Goal: Information Seeking & Learning: Check status

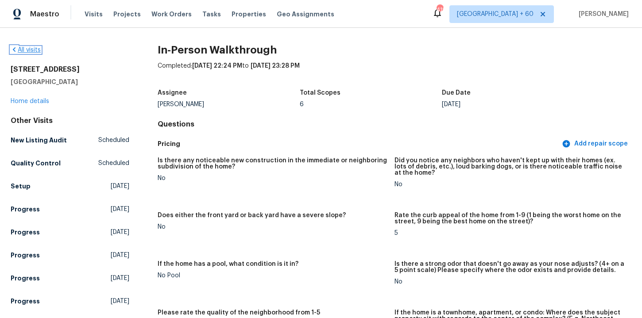
click at [31, 53] on link "All visits" at bounding box center [26, 50] width 30 height 6
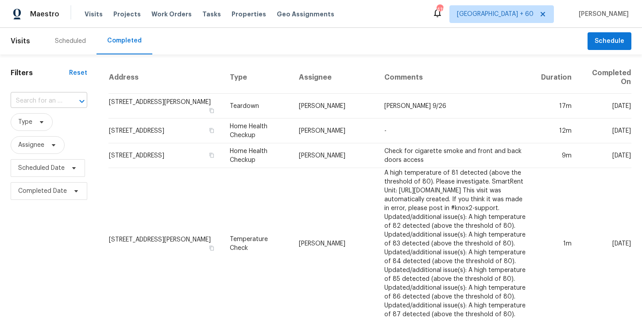
click at [61, 99] on div "​" at bounding box center [49, 101] width 77 height 14
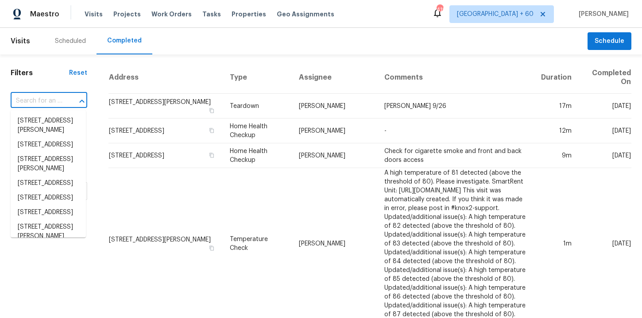
paste input "[STREET_ADDRESS][PERSON_NAME]"
type input "[STREET_ADDRESS][PERSON_NAME]"
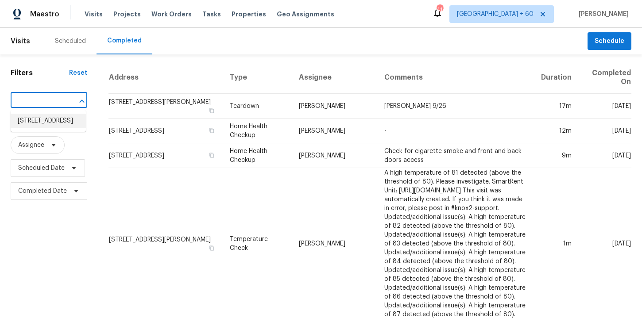
click at [58, 128] on li "[STREET_ADDRESS]" at bounding box center [48, 121] width 75 height 15
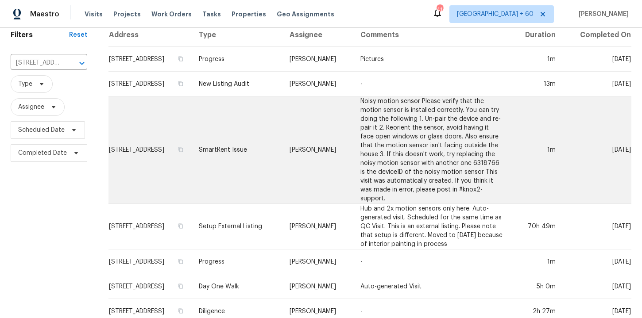
scroll to position [51, 0]
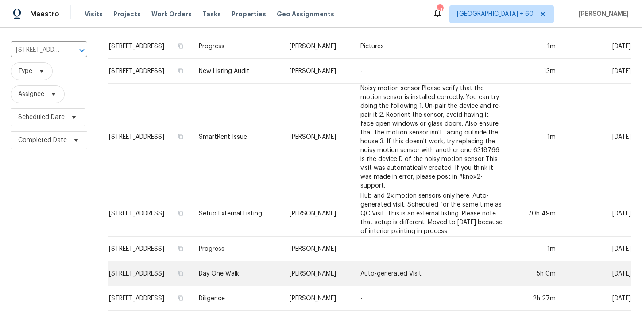
click at [263, 273] on td "Day One Walk" at bounding box center [237, 274] width 91 height 25
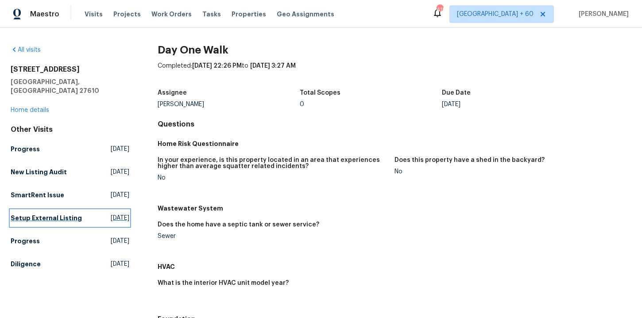
click at [57, 216] on link "Setup External Listing [DATE]" at bounding box center [70, 218] width 119 height 16
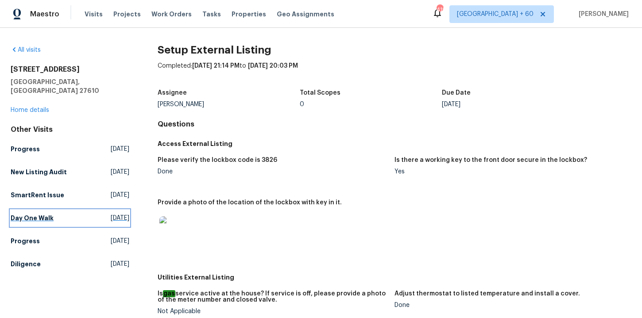
click at [36, 210] on link "Day One Walk [DATE]" at bounding box center [70, 218] width 119 height 16
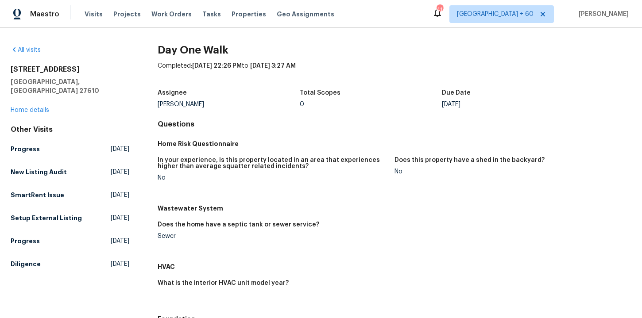
scroll to position [329, 0]
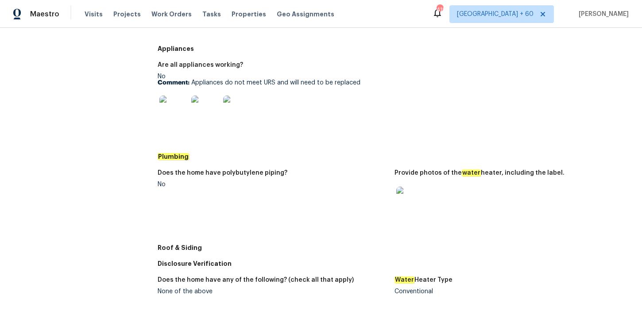
click at [409, 201] on img at bounding box center [410, 201] width 28 height 28
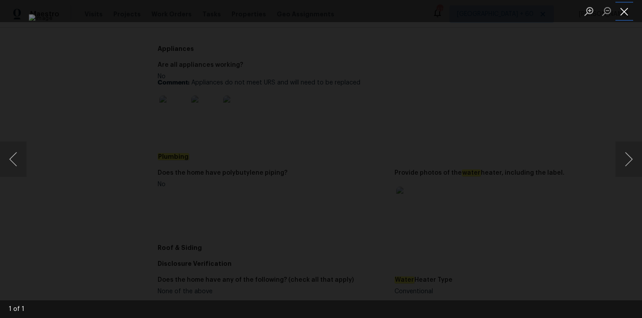
click at [623, 12] on button "Close lightbox" at bounding box center [624, 11] width 18 height 15
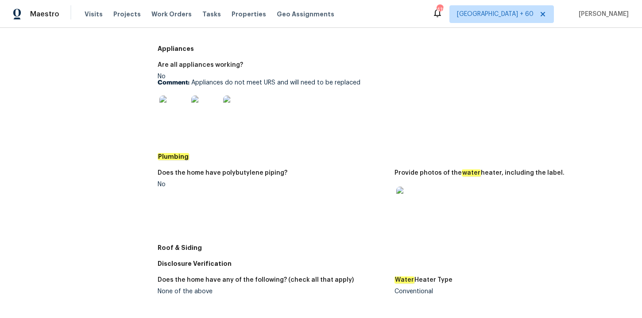
scroll to position [0, 0]
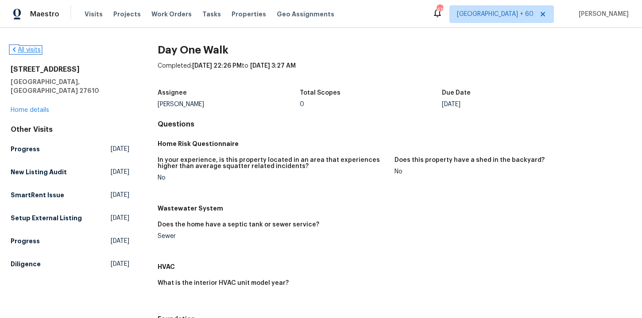
click at [37, 48] on link "All visits" at bounding box center [26, 50] width 30 height 6
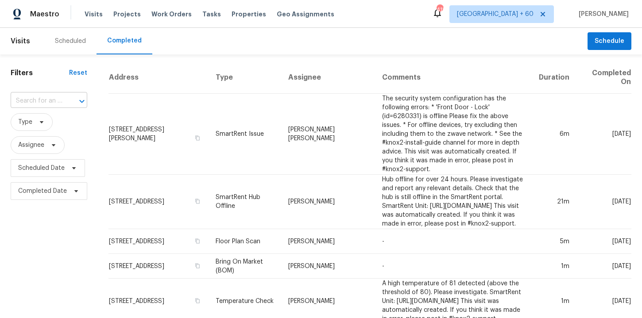
click at [54, 101] on input "text" at bounding box center [37, 101] width 52 height 14
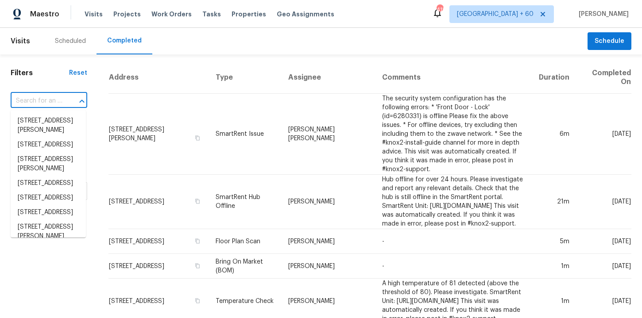
paste input "[STREET_ADDRESS]"
type input "[STREET_ADDRESS]"
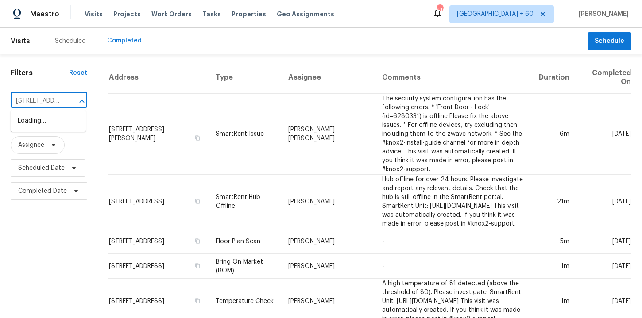
scroll to position [0, 62]
click at [58, 120] on li "[STREET_ADDRESS]" at bounding box center [48, 121] width 75 height 15
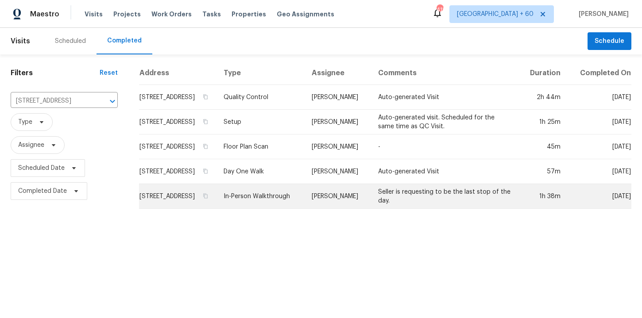
click at [273, 208] on td "In-Person Walkthrough" at bounding box center [260, 196] width 88 height 25
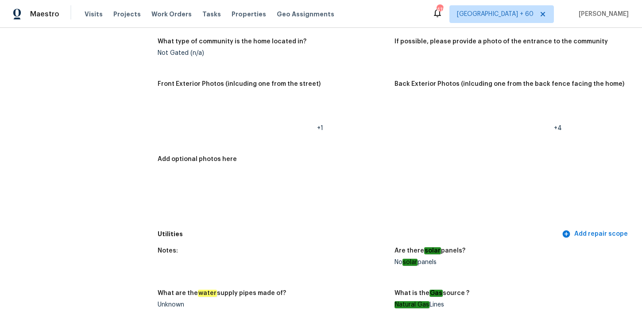
scroll to position [351, 0]
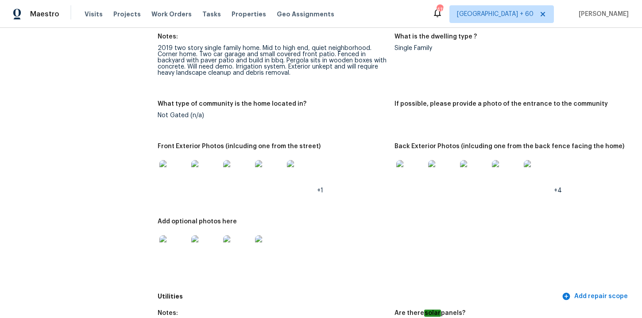
click at [412, 179] on img at bounding box center [410, 174] width 28 height 28
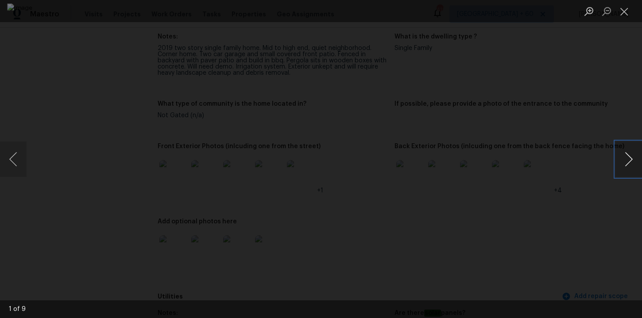
click at [629, 162] on button "Next image" at bounding box center [628, 159] width 27 height 35
click at [611, 63] on div "Lightbox" at bounding box center [321, 159] width 642 height 318
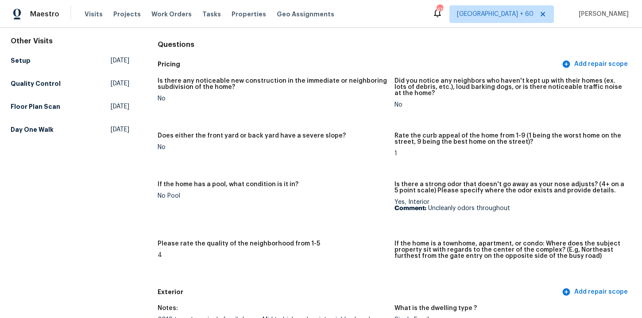
scroll to position [0, 0]
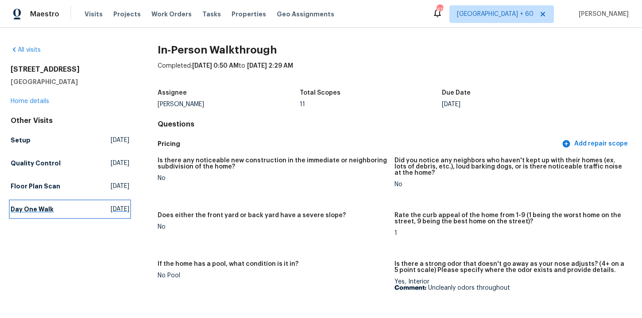
click at [33, 209] on h5 "Day One Walk" at bounding box center [32, 209] width 43 height 9
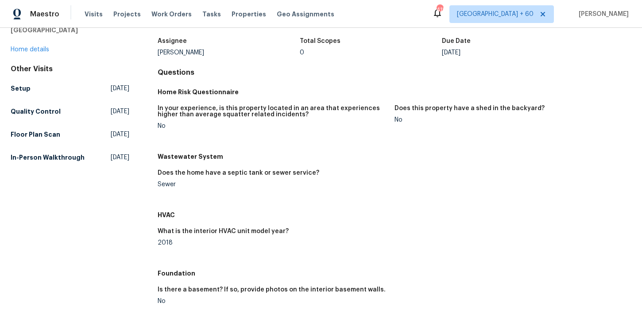
scroll to position [527, 0]
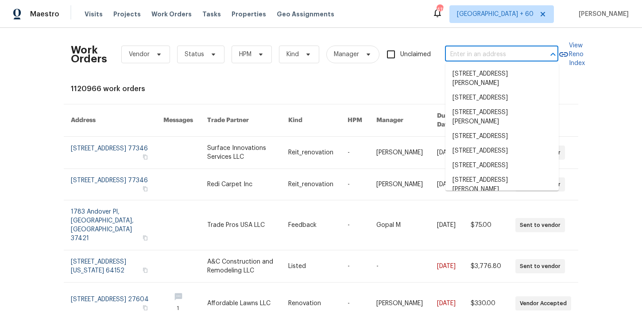
type input "[STREET_ADDRESS][PERSON_NAME]"
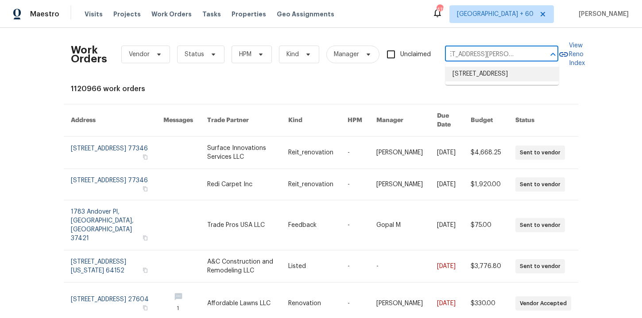
click at [486, 75] on li "[STREET_ADDRESS]" at bounding box center [501, 74] width 113 height 15
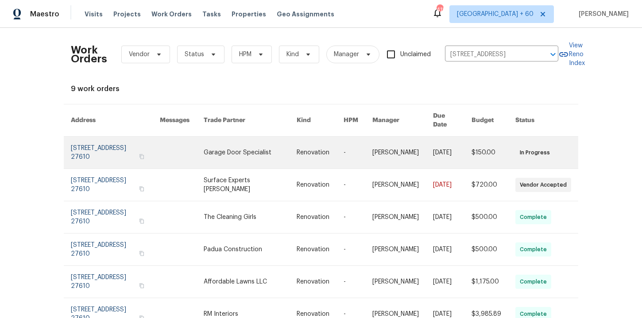
click at [107, 154] on link at bounding box center [115, 153] width 89 height 32
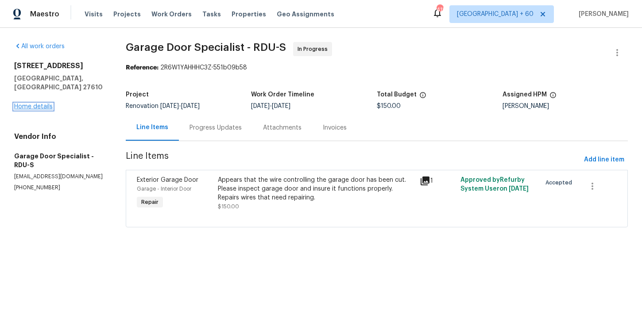
click at [46, 104] on link "Home details" at bounding box center [33, 107] width 39 height 6
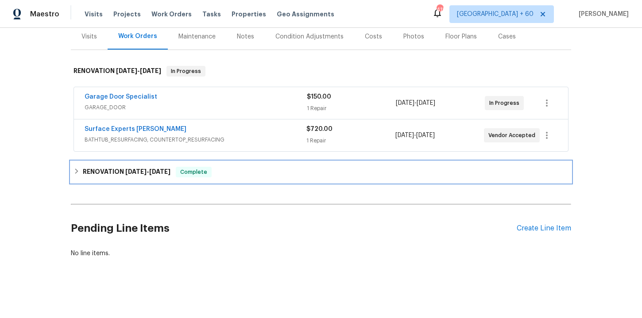
click at [268, 178] on div "RENOVATION [DATE] - [DATE] Complete" at bounding box center [321, 172] width 500 height 21
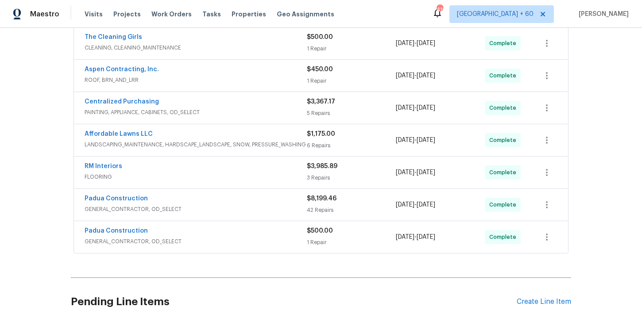
scroll to position [293, 0]
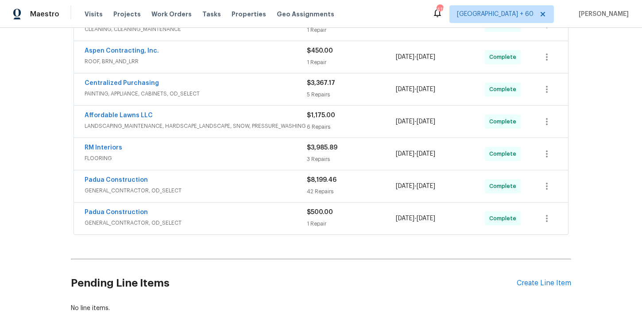
click at [260, 224] on span "GENERAL_CONTRACTOR, OD_SELECT" at bounding box center [196, 223] width 222 height 9
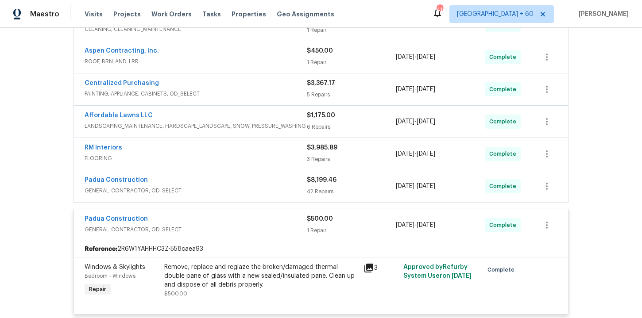
click at [241, 189] on span "GENERAL_CONTRACTOR, OD_SELECT" at bounding box center [196, 190] width 222 height 9
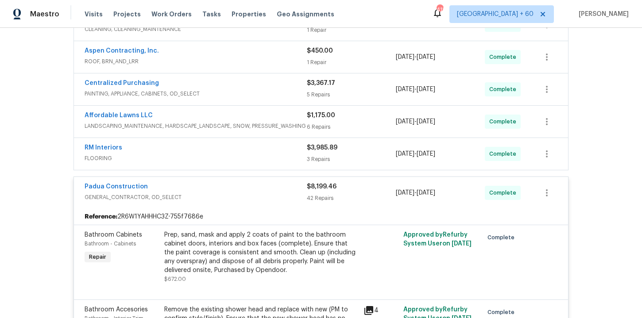
click at [218, 156] on span "FLOORING" at bounding box center [196, 158] width 222 height 9
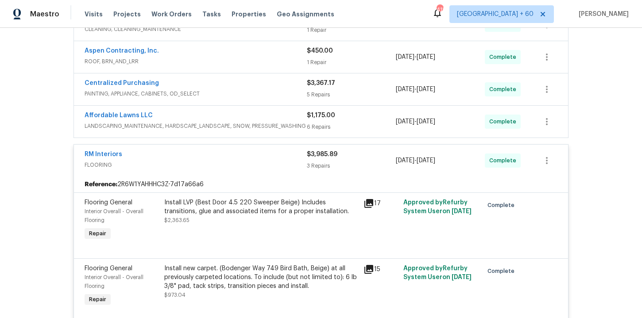
click at [229, 124] on span "LANDSCAPING_MAINTENANCE, HARDSCAPE_LANDSCAPE, SNOW, PRESSURE_WASHING" at bounding box center [196, 126] width 222 height 9
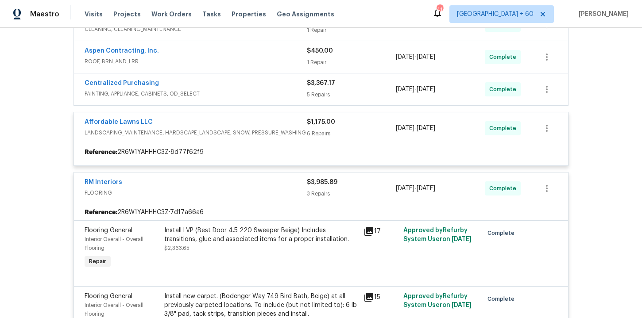
scroll to position [274, 0]
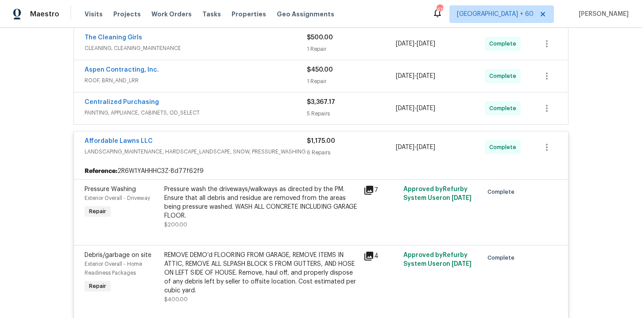
click at [238, 112] on span "PAINTING, APPLIANCE, CABINETS, OD_SELECT" at bounding box center [196, 112] width 222 height 9
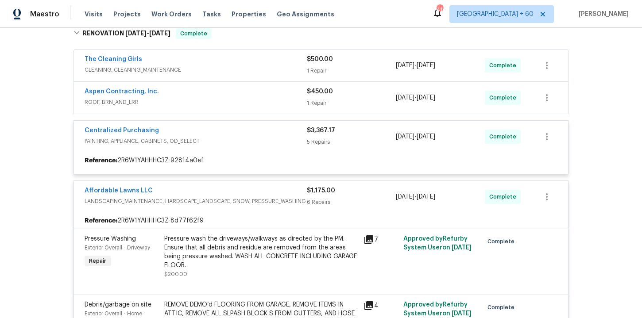
scroll to position [250, 0]
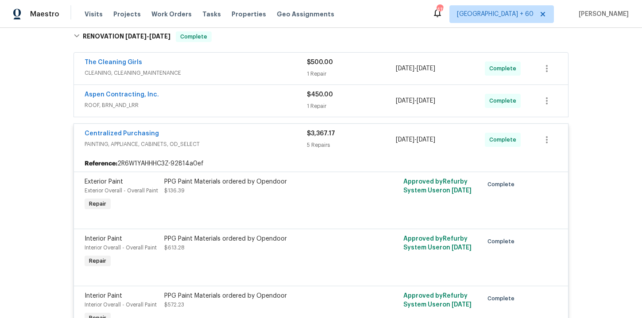
click at [244, 108] on span "ROOF, BRN_AND_LRR" at bounding box center [196, 105] width 222 height 9
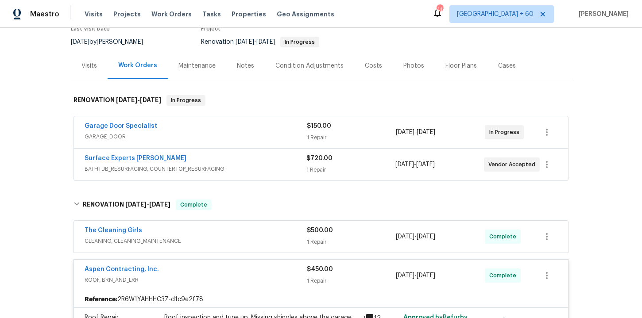
scroll to position [119, 0]
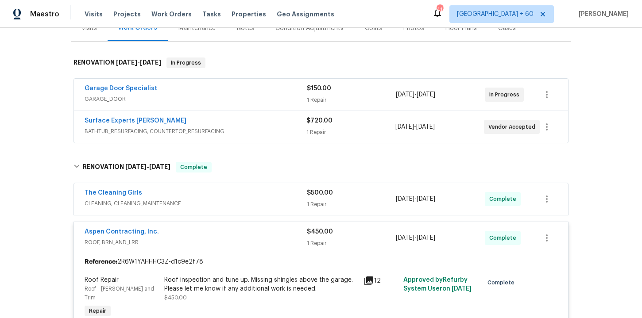
click at [253, 129] on span "BATHTUB_RESURFACING, COUNTERTOP_RESURFACING" at bounding box center [196, 131] width 222 height 9
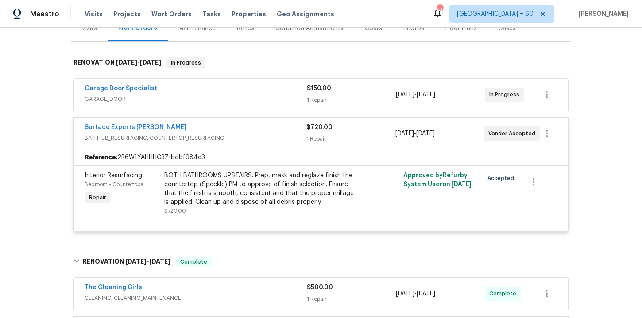
click at [239, 96] on span "GARAGE_DOOR" at bounding box center [196, 99] width 222 height 9
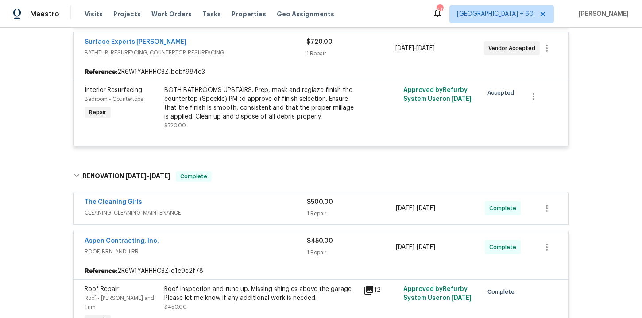
scroll to position [342, 0]
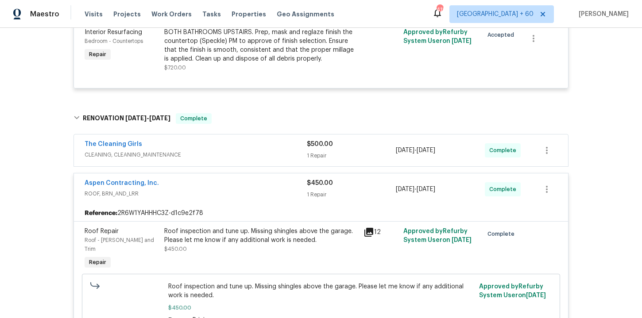
click at [263, 151] on span "CLEANING, CLEANING_MAINTENANCE" at bounding box center [196, 155] width 222 height 9
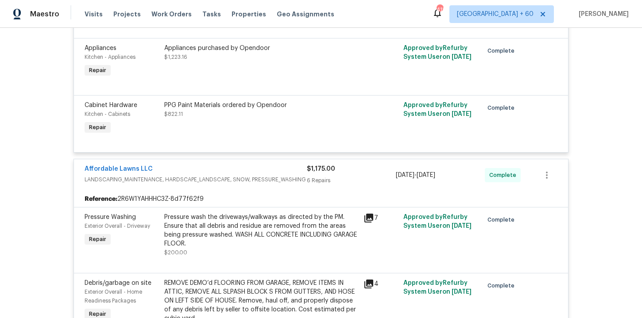
scroll to position [1290, 0]
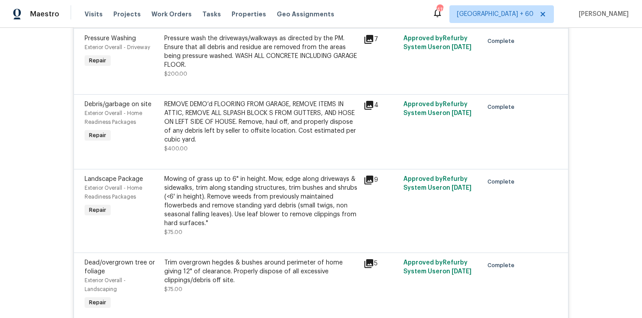
click at [282, 182] on div "Mowing of grass up to 6" in height. Mow, edge along driveways & sidewalks, trim…" at bounding box center [261, 201] width 194 height 53
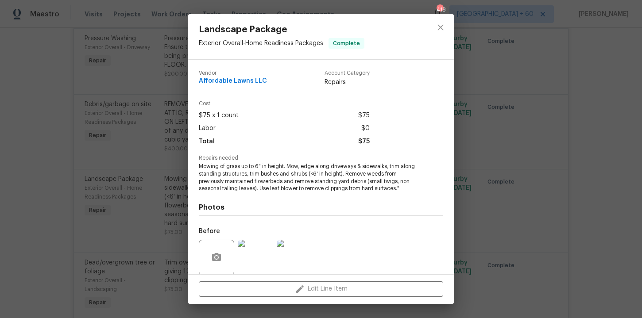
scroll to position [67, 0]
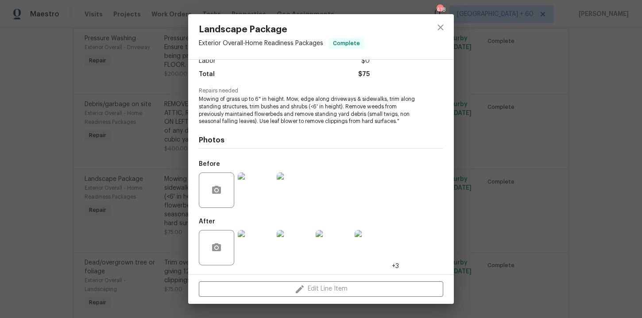
click at [255, 198] on img at bounding box center [255, 190] width 35 height 35
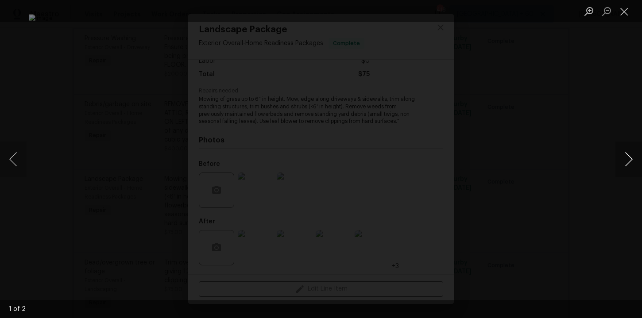
click at [626, 158] on button "Next image" at bounding box center [628, 159] width 27 height 35
click at [606, 139] on div "Lightbox" at bounding box center [321, 159] width 642 height 318
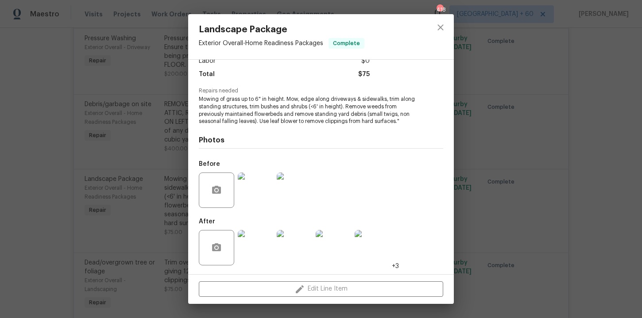
click at [268, 244] on img at bounding box center [255, 247] width 35 height 35
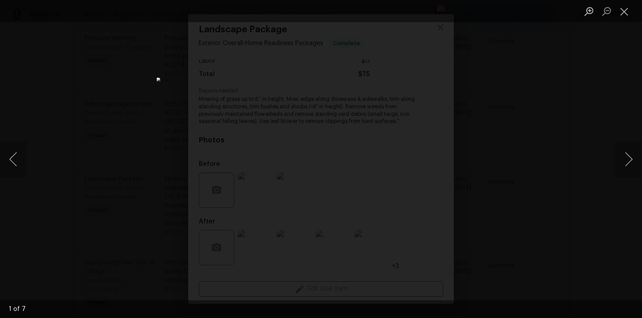
click at [577, 89] on div "Lightbox" at bounding box center [321, 159] width 642 height 318
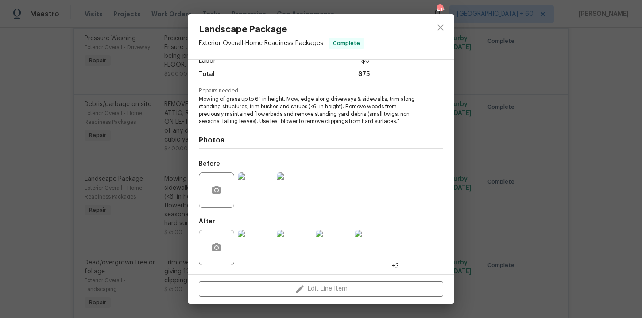
click at [577, 89] on div "Landscape Package Exterior Overall - Home Readiness Packages Complete Vendor Af…" at bounding box center [321, 159] width 642 height 318
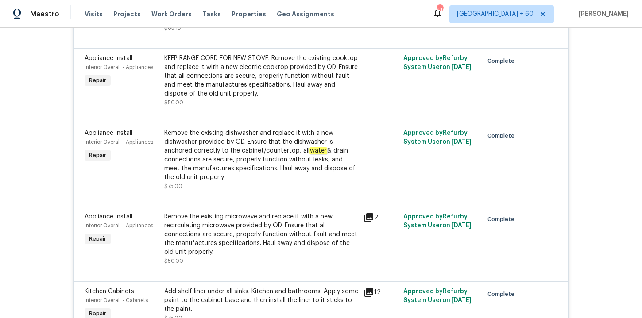
scroll to position [2966, 0]
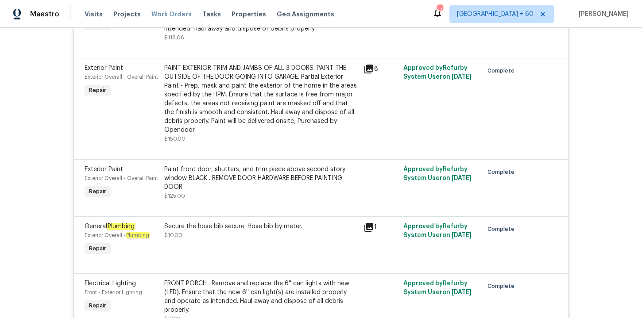
click at [165, 13] on span "Work Orders" at bounding box center [171, 14] width 40 height 9
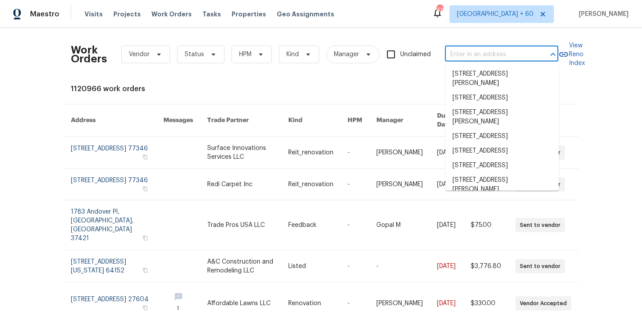
click at [487, 57] on input "text" at bounding box center [489, 55] width 89 height 14
paste input "[STREET_ADDRESS]"
type input "[STREET_ADDRESS]"
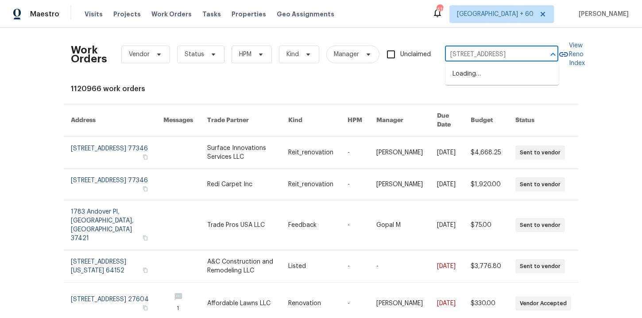
scroll to position [0, 24]
click at [494, 79] on li "[STREET_ADDRESS]" at bounding box center [501, 74] width 113 height 15
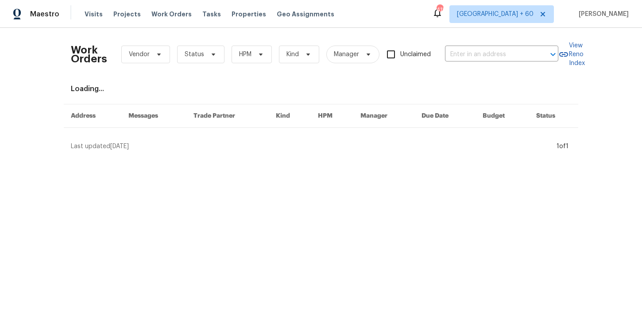
type input "[STREET_ADDRESS]"
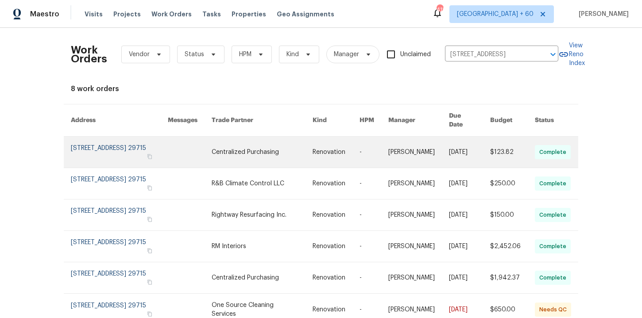
click at [97, 150] on link at bounding box center [119, 152] width 97 height 31
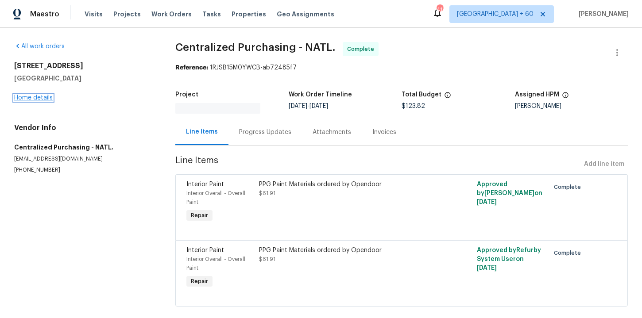
click at [42, 99] on link "Home details" at bounding box center [33, 98] width 39 height 6
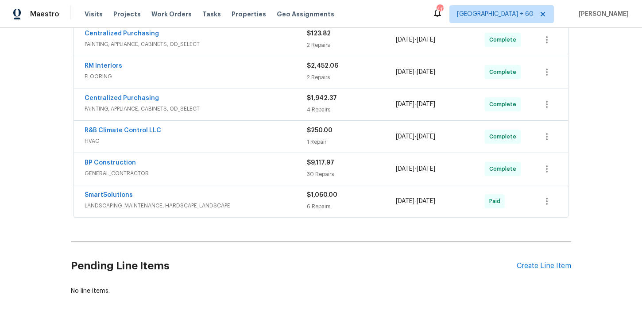
scroll to position [240, 0]
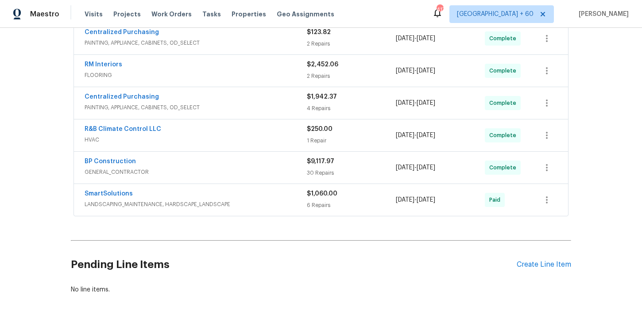
click at [257, 206] on span "LANDSCAPING_MAINTENANCE, HARDSCAPE_LANDSCAPE" at bounding box center [196, 204] width 222 height 9
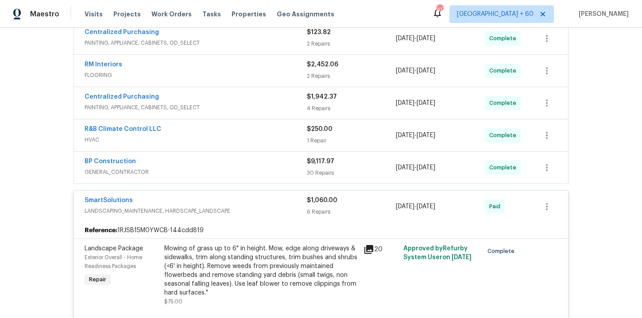
click at [230, 176] on span "GENERAL_CONTRACTOR" at bounding box center [196, 172] width 222 height 9
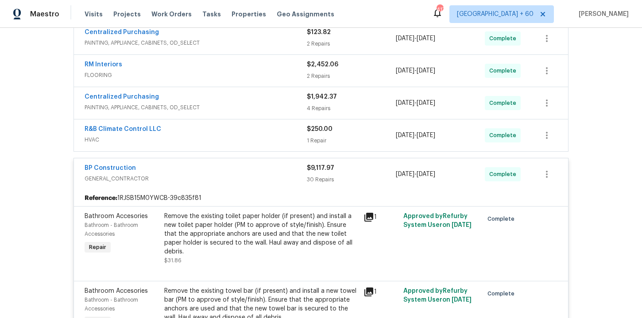
click at [240, 138] on span "HVAC" at bounding box center [196, 139] width 222 height 9
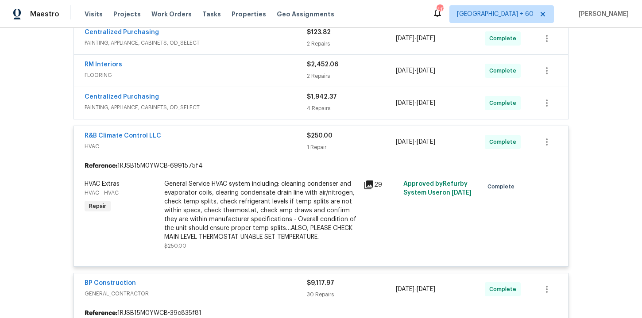
click at [244, 107] on span "PAINTING, APPLIANCE, CABINETS, OD_SELECT" at bounding box center [196, 107] width 222 height 9
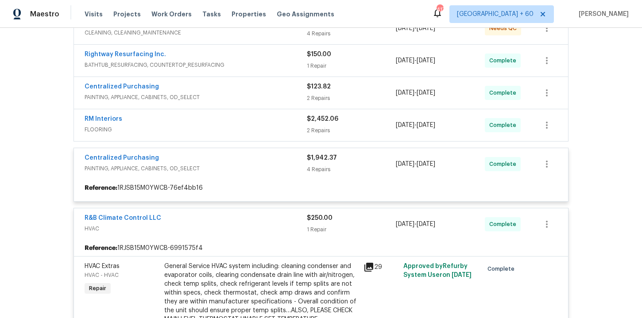
scroll to position [183, 0]
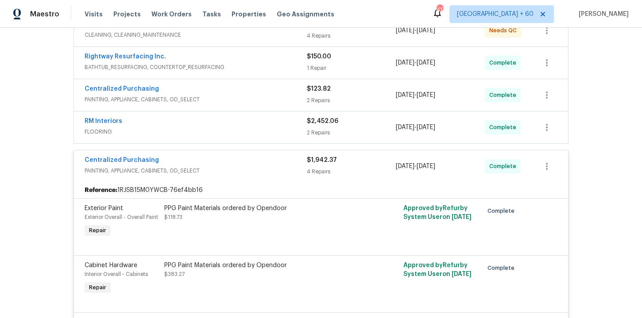
click at [255, 129] on span "FLOORING" at bounding box center [196, 131] width 222 height 9
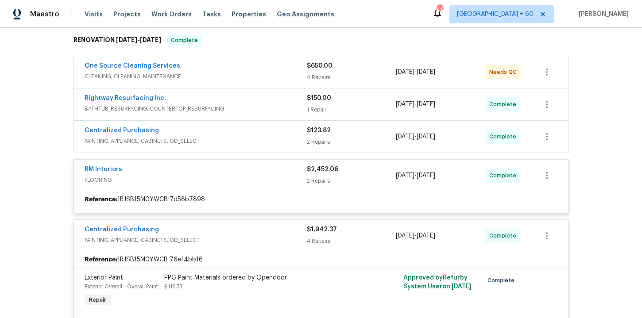
scroll to position [141, 0]
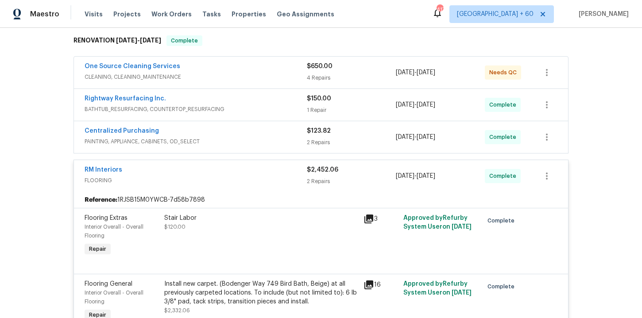
click at [257, 140] on span "PAINTING, APPLIANCE, CABINETS, OD_SELECT" at bounding box center [196, 141] width 222 height 9
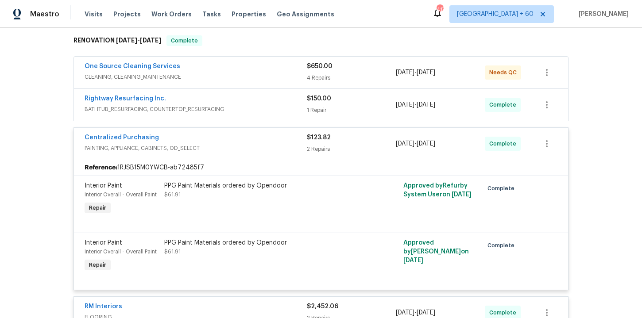
click at [258, 113] on span "BATHTUB_RESURFACING, COUNTERTOP_RESURFACING" at bounding box center [196, 109] width 222 height 9
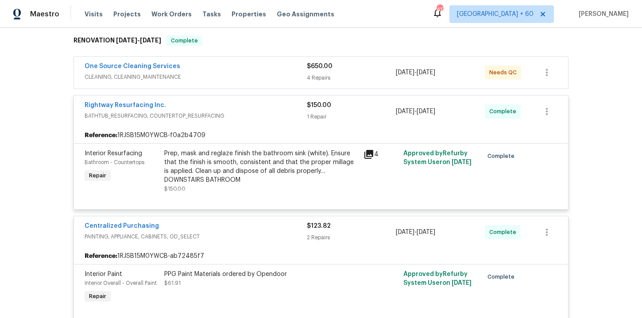
click at [262, 78] on span "CLEANING, CLEANING_MAINTENANCE" at bounding box center [196, 77] width 222 height 9
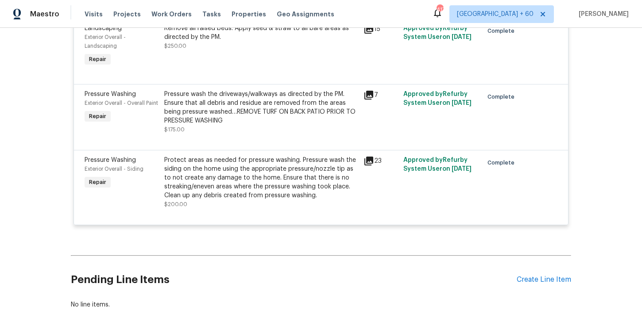
scroll to position [4406, 0]
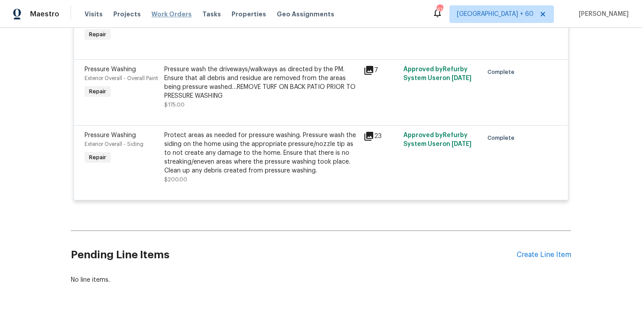
click at [167, 13] on span "Work Orders" at bounding box center [171, 14] width 40 height 9
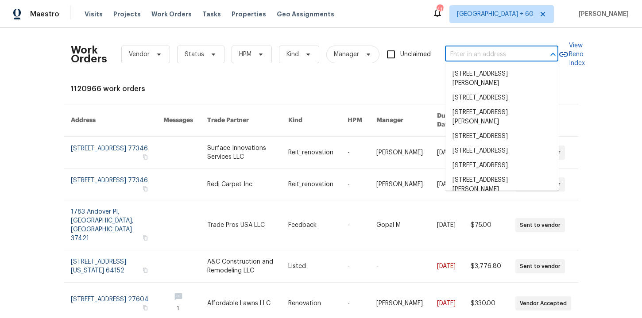
click at [488, 54] on input "text" at bounding box center [489, 55] width 89 height 14
paste input "14054 SW 260th St Homestead true 104"
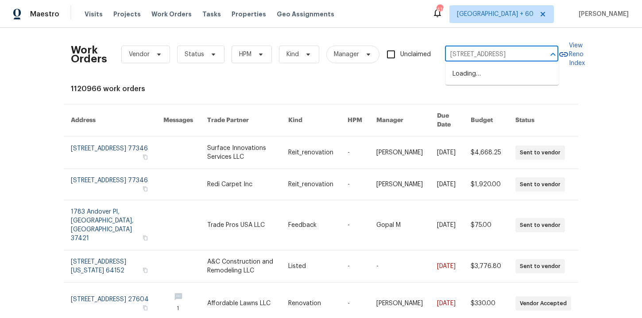
type input "14054 SW 260th St Homestead"
click at [504, 76] on li "14054 SW 260th St Apt 104, Homestead, FL 33032" at bounding box center [501, 74] width 113 height 15
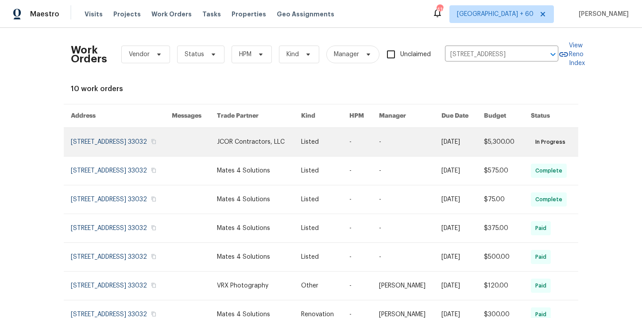
click at [90, 148] on link at bounding box center [121, 142] width 101 height 28
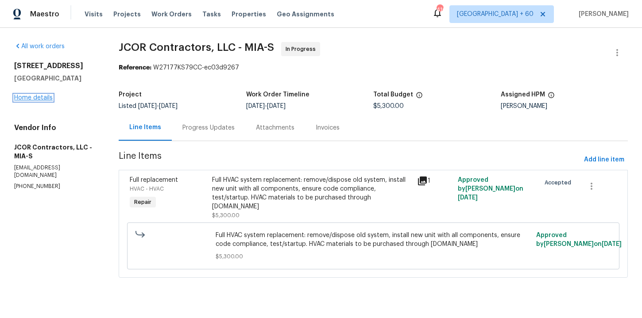
click at [33, 101] on link "Home details" at bounding box center [33, 98] width 39 height 6
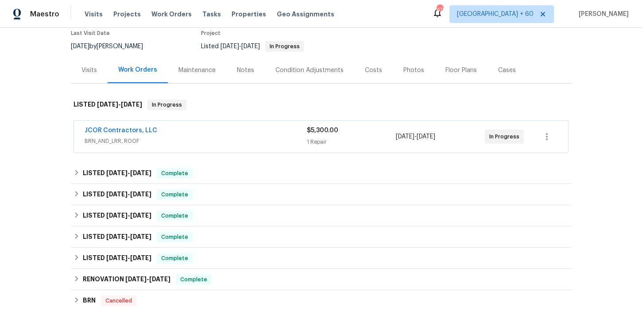
scroll to position [78, 0]
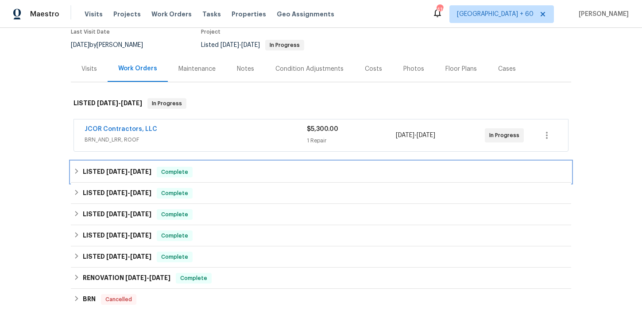
click at [251, 172] on div "LISTED 9/16/25 - 9/18/25 Complete" at bounding box center [320, 172] width 495 height 11
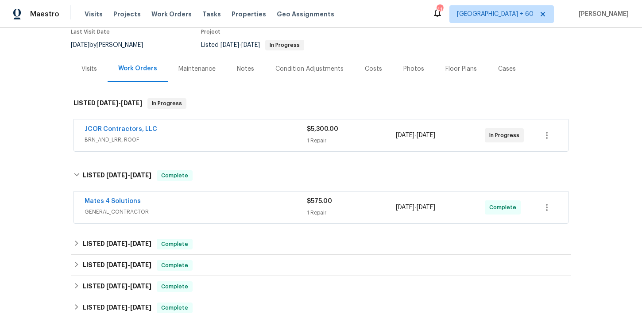
click at [236, 125] on div "JCOR Contractors, LLC" at bounding box center [196, 130] width 222 height 11
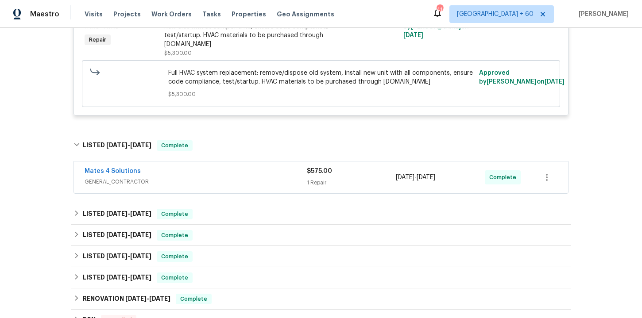
scroll to position [254, 0]
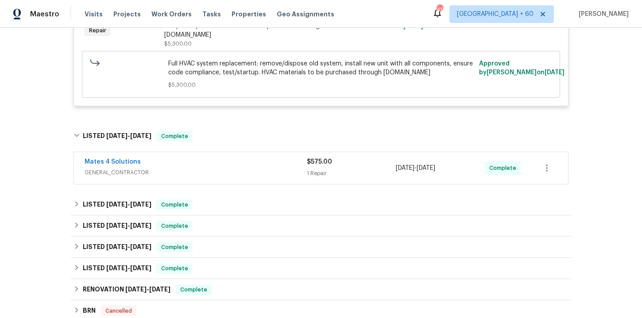
click at [244, 168] on span "GENERAL_CONTRACTOR" at bounding box center [196, 172] width 222 height 9
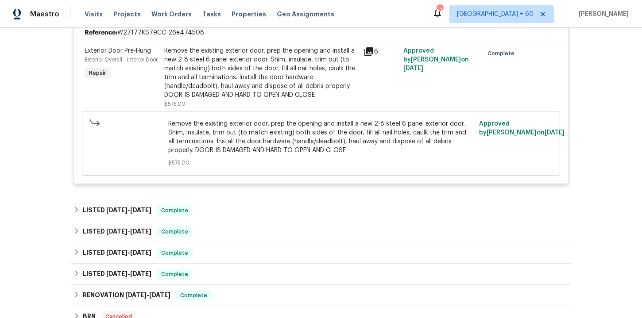
scroll to position [496, 0]
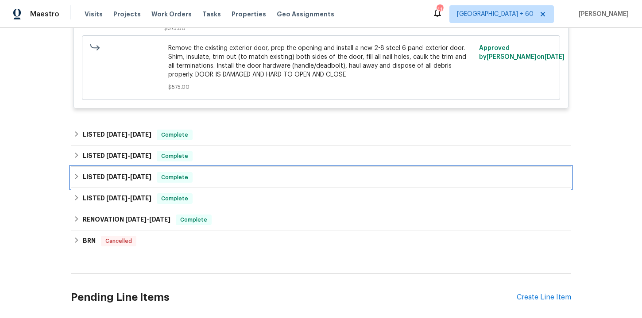
click at [234, 172] on div "LISTED 5/7/25 - 5/7/25 Complete" at bounding box center [320, 177] width 495 height 11
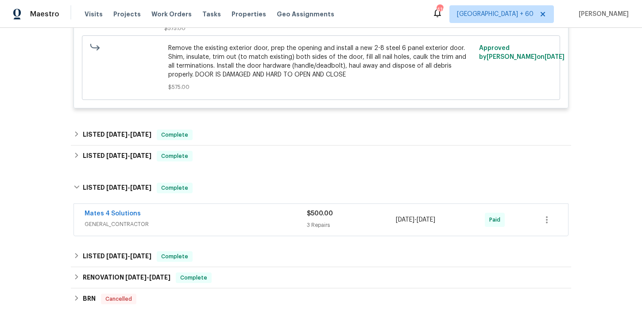
click at [237, 209] on div "Mates 4 Solutions" at bounding box center [196, 214] width 222 height 11
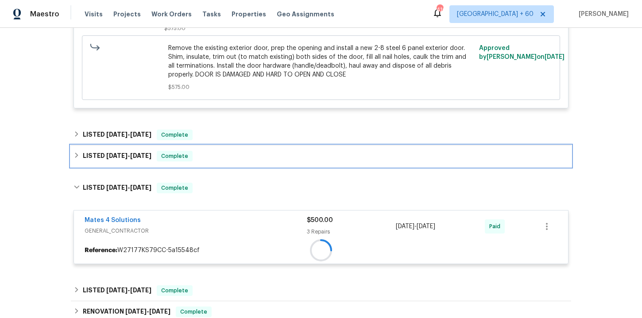
click at [228, 154] on div "LISTED 8/6/25 - 8/7/25 Complete" at bounding box center [321, 156] width 500 height 21
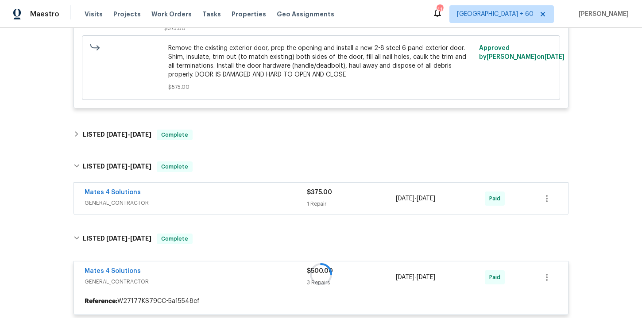
click at [240, 199] on span "GENERAL_CONTRACTOR" at bounding box center [196, 203] width 222 height 9
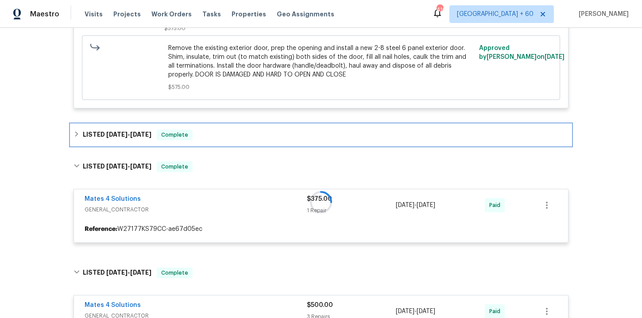
click at [228, 130] on div "LISTED 9/4/25 - 9/5/25 Complete" at bounding box center [320, 135] width 495 height 11
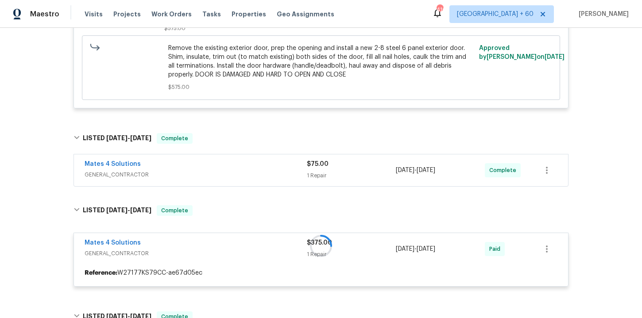
click at [241, 173] on div "Mates 4 Solutions GENERAL_CONTRACTOR $75.00 1 Repair 9/4/2025 - 9/5/2025 Comple…" at bounding box center [321, 170] width 494 height 32
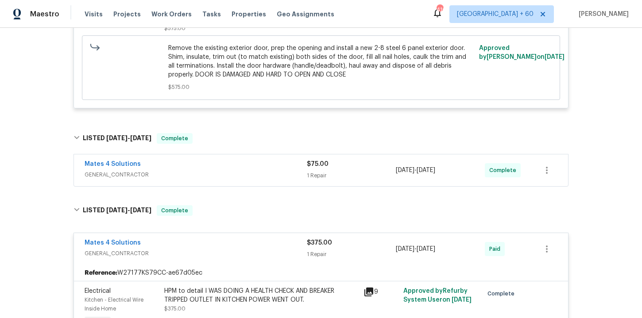
click at [237, 160] on div "Mates 4 Solutions" at bounding box center [196, 165] width 222 height 11
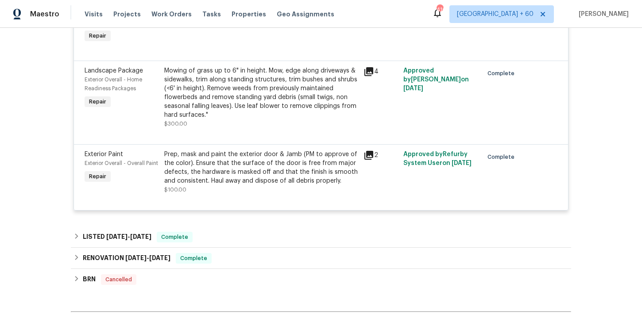
scroll to position [1176, 0]
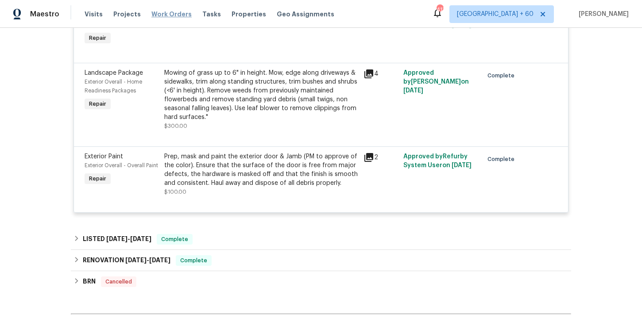
click at [159, 10] on span "Work Orders" at bounding box center [171, 14] width 40 height 9
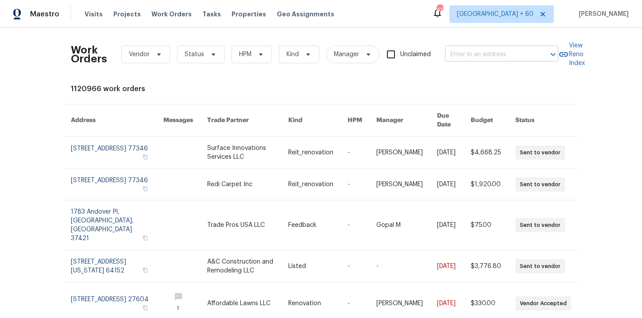
click at [490, 54] on input "text" at bounding box center [489, 55] width 89 height 14
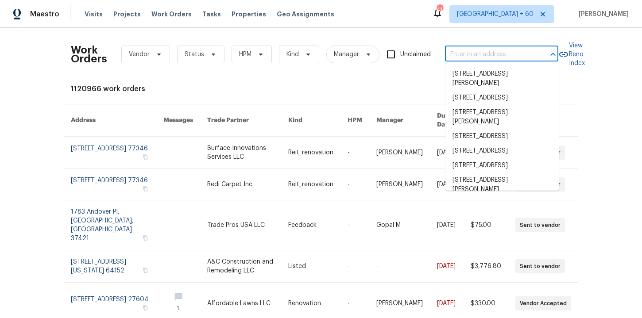
paste input "2241 SE Manor Ave Port Saint Lucie, FL 34952"
type input "2241 SE Manor Ave Port Saint Lucie, FL 34952"
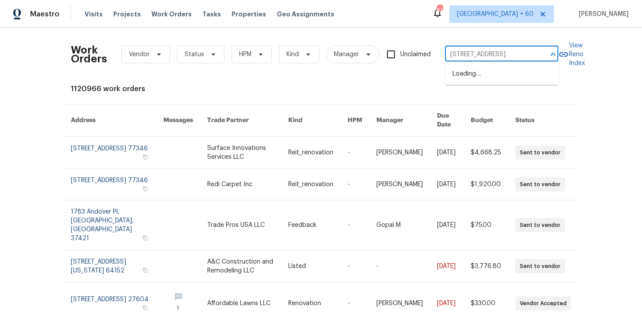
scroll to position [0, 48]
click at [490, 75] on li "2241 SE Manor Ave, Port Saint Lucie, FL 34952" at bounding box center [501, 74] width 113 height 15
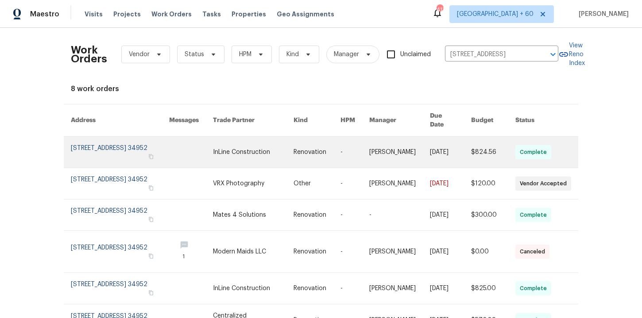
click at [95, 139] on link at bounding box center [120, 152] width 98 height 31
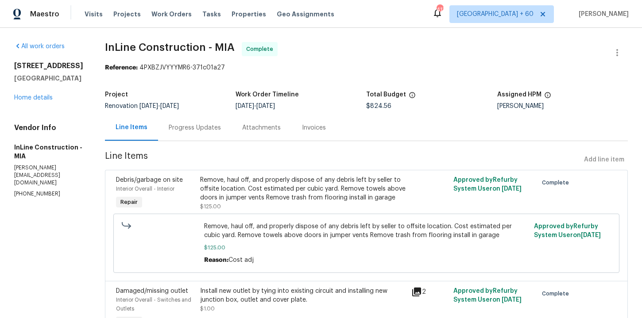
click at [42, 102] on div "2241 SE Manor Ave Port Saint Lucie, FL 34952 Home details" at bounding box center [49, 82] width 70 height 41
click at [42, 101] on link "Home details" at bounding box center [33, 98] width 39 height 6
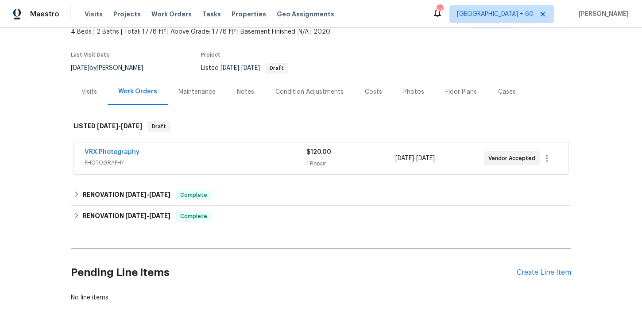
scroll to position [60, 0]
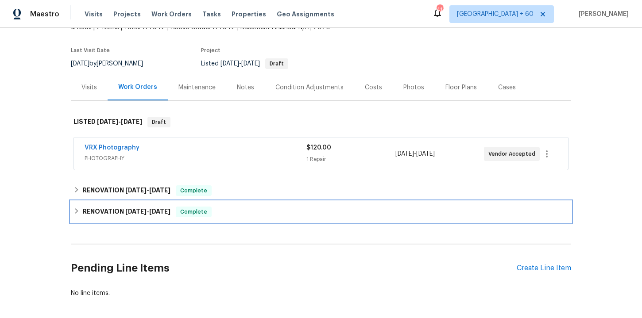
click at [258, 217] on div "RENOVATION 9/10/25 - 9/16/25 Complete" at bounding box center [320, 212] width 495 height 11
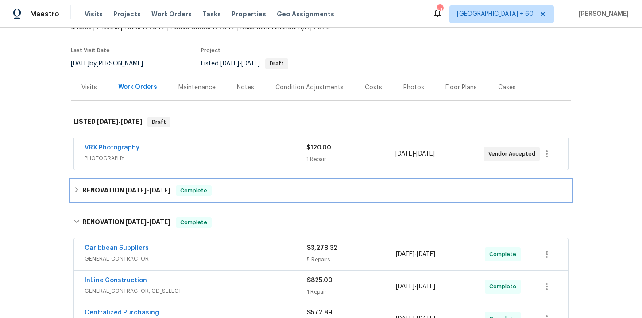
click at [254, 193] on div "RENOVATION 9/19/25 - 9/22/25 Complete" at bounding box center [320, 190] width 495 height 11
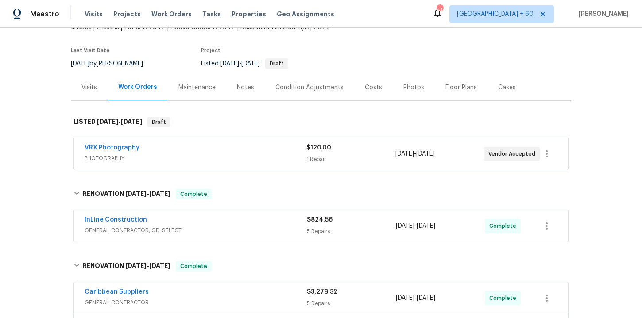
click at [259, 222] on div "InLine Construction" at bounding box center [196, 221] width 222 height 11
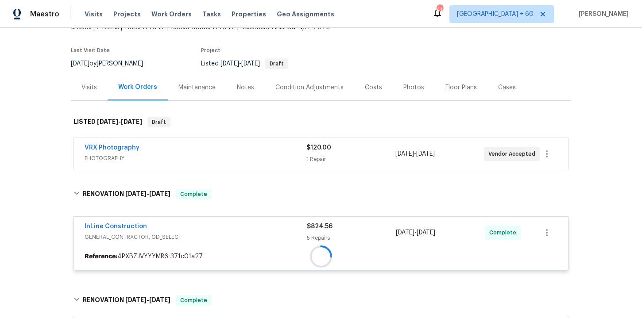
click at [244, 154] on span "PHOTOGRAPHY" at bounding box center [196, 158] width 222 height 9
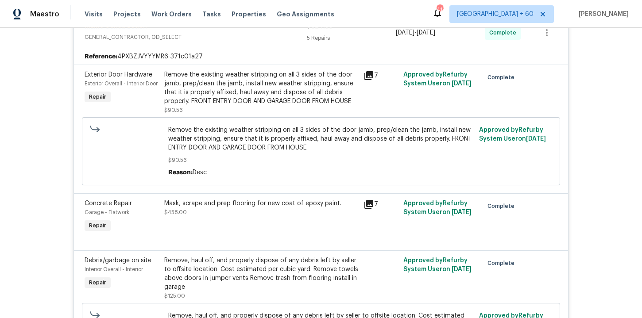
scroll to position [430, 0]
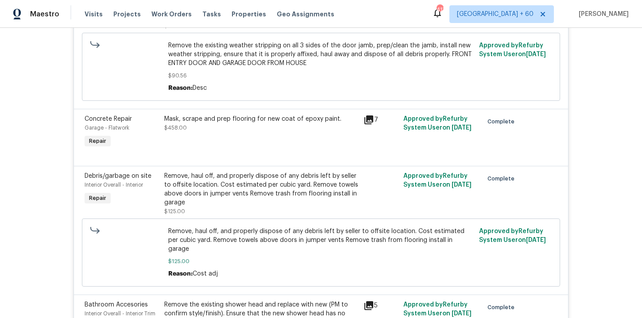
click at [262, 142] on div "Mask, scrape and prep flooring for new coat of epoxy paint. $458.00" at bounding box center [261, 132] width 199 height 41
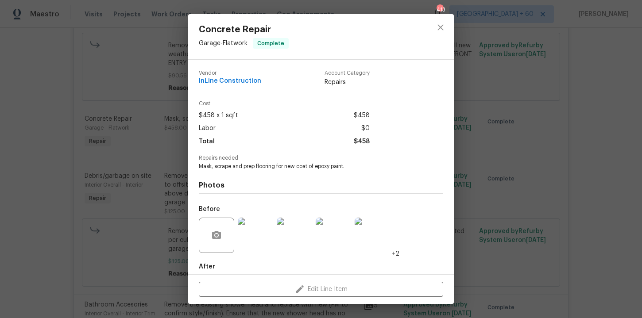
scroll to position [45, 0]
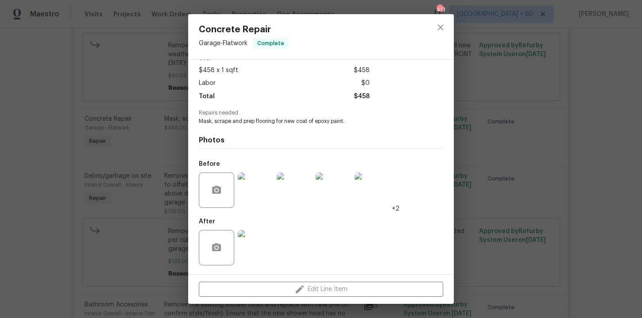
click at [139, 93] on div "Concrete Repair Garage - Flatwork Complete Vendor InLine Construction Account C…" at bounding box center [321, 159] width 642 height 318
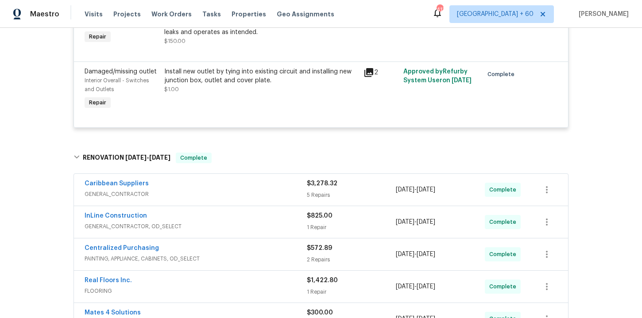
scroll to position [776, 0]
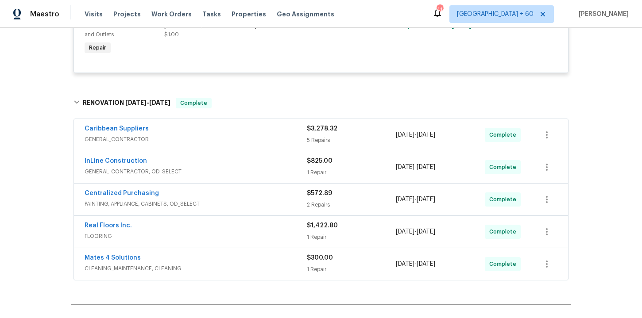
click at [241, 232] on span "FLOORING" at bounding box center [196, 236] width 222 height 9
click at [242, 232] on span "FLOORING" at bounding box center [196, 236] width 222 height 9
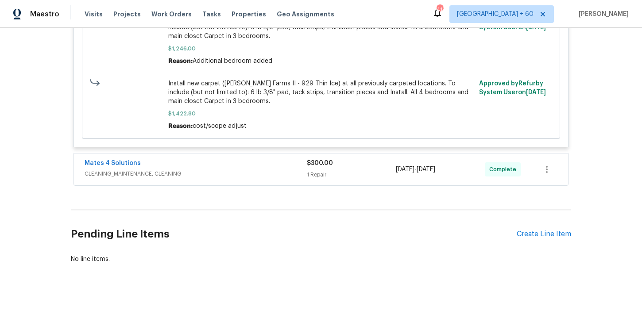
scroll to position [1091, 0]
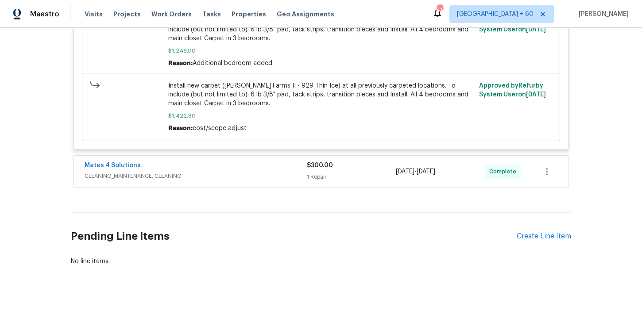
click at [269, 172] on span "CLEANING_MAINTENANCE, CLEANING" at bounding box center [196, 176] width 222 height 9
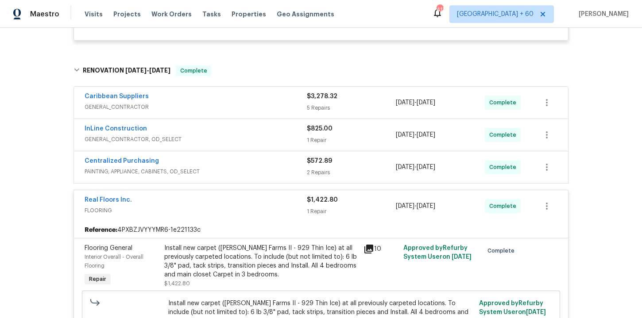
scroll to position [807, 0]
click at [259, 158] on div "Centralized Purchasing" at bounding box center [196, 163] width 222 height 11
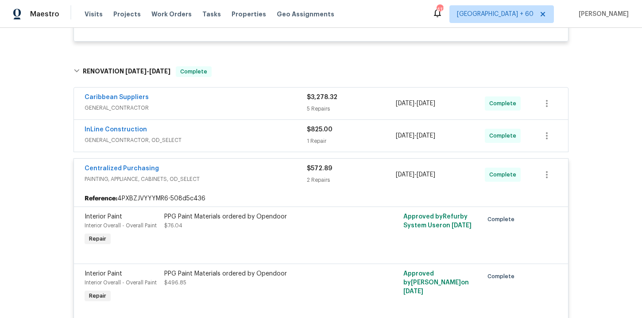
click at [254, 136] on span "GENERAL_CONTRACTOR, OD_SELECT" at bounding box center [196, 140] width 222 height 9
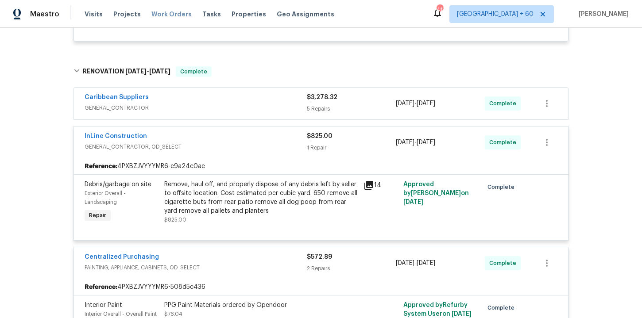
click at [171, 14] on span "Work Orders" at bounding box center [171, 14] width 40 height 9
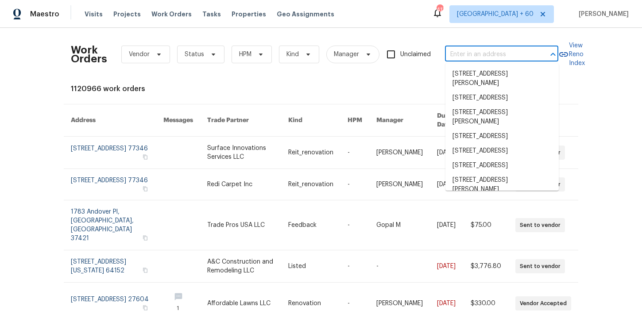
click at [504, 50] on input "text" at bounding box center [489, 55] width 89 height 14
paste input "15431 105th Dr N Jupiter, FL 33478"
type input "15431 105th Dr N Jupiter, FL 33478"
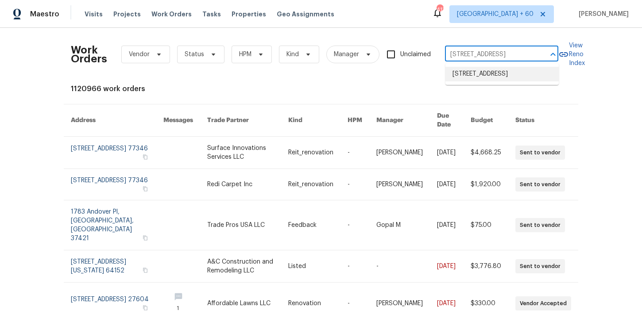
click at [502, 75] on li "15431 105th Dr N, Jupiter, FL 33478" at bounding box center [501, 74] width 113 height 15
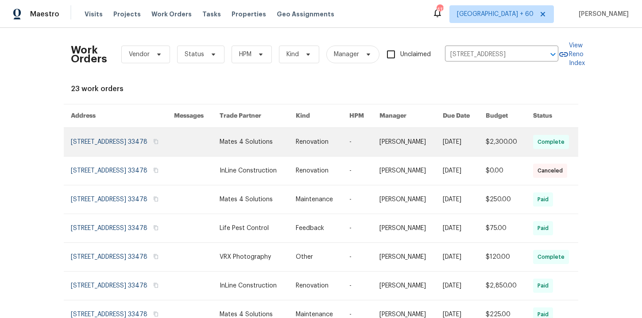
click at [100, 148] on link at bounding box center [122, 142] width 103 height 28
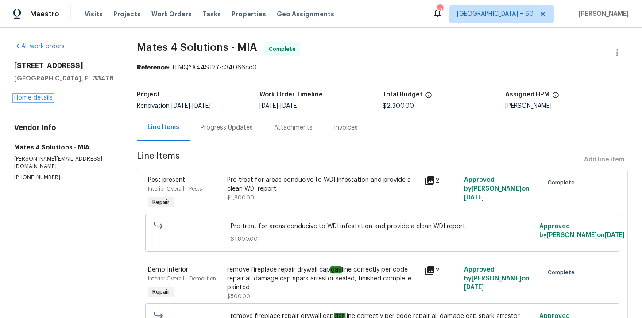
click at [44, 98] on link "Home details" at bounding box center [33, 98] width 39 height 6
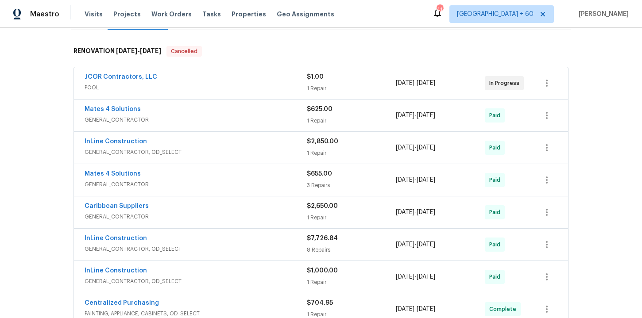
scroll to position [143, 0]
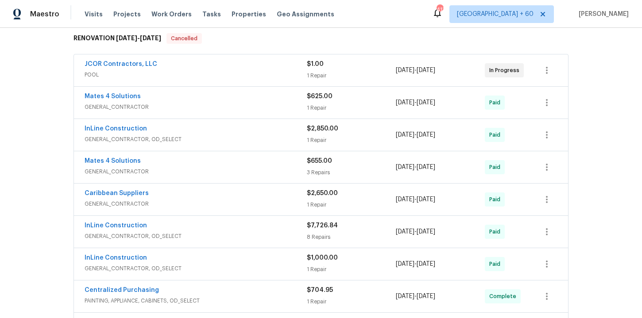
click at [230, 80] on div "JCOR Contractors, LLC POOL" at bounding box center [196, 70] width 222 height 21
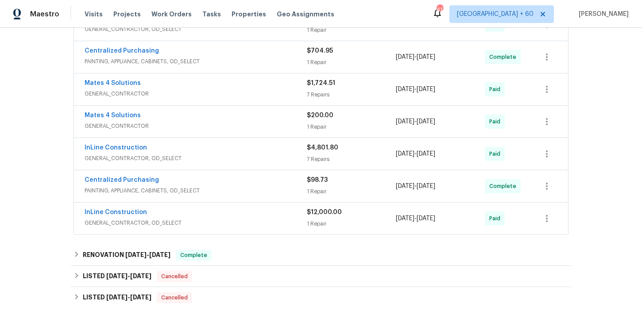
scroll to position [542, 0]
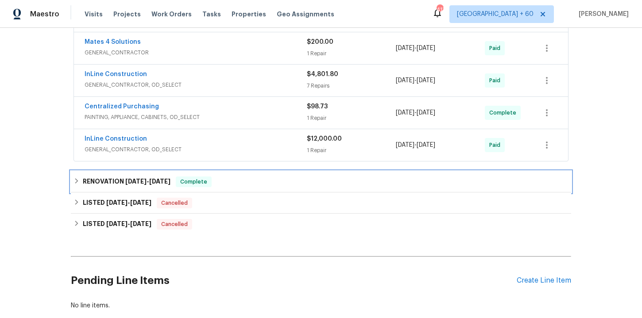
click at [259, 185] on div "RENOVATION 9/19/25 - 9/26/25 Complete" at bounding box center [320, 182] width 495 height 11
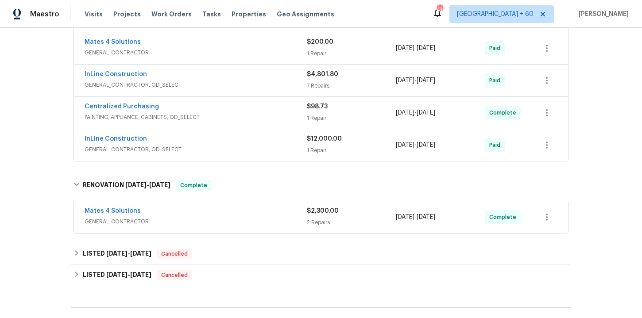
click at [262, 214] on div "Mates 4 Solutions" at bounding box center [196, 212] width 222 height 11
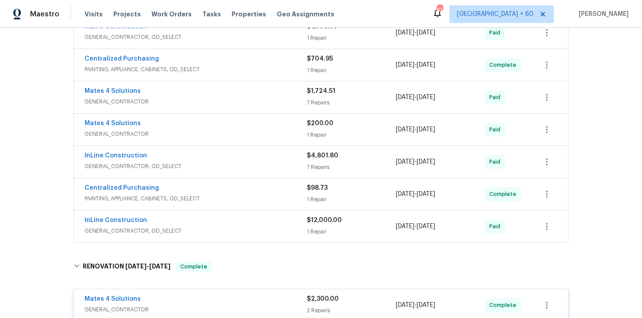
scroll to position [342, 0]
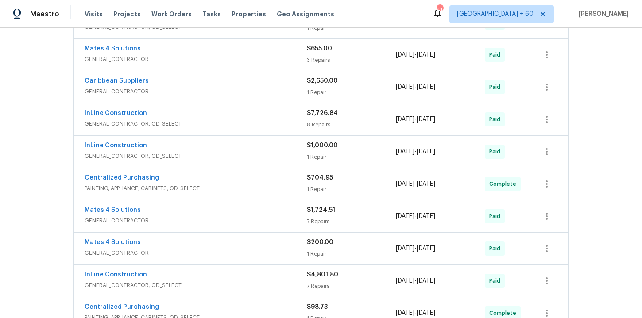
click at [249, 154] on span "GENERAL_CONTRACTOR, OD_SELECT" at bounding box center [196, 156] width 222 height 9
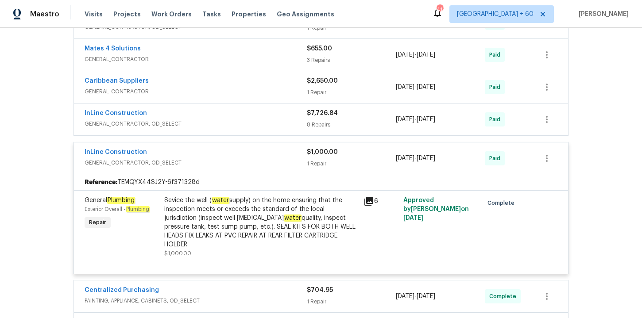
click at [238, 94] on span "GENERAL_CONTRACTOR" at bounding box center [196, 91] width 222 height 9
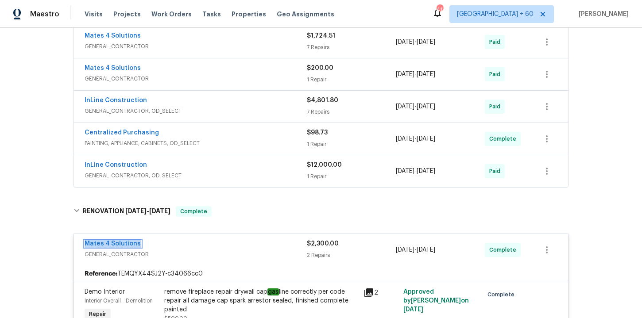
scroll to position [769, 0]
click at [270, 161] on div "InLine Construction" at bounding box center [196, 165] width 222 height 11
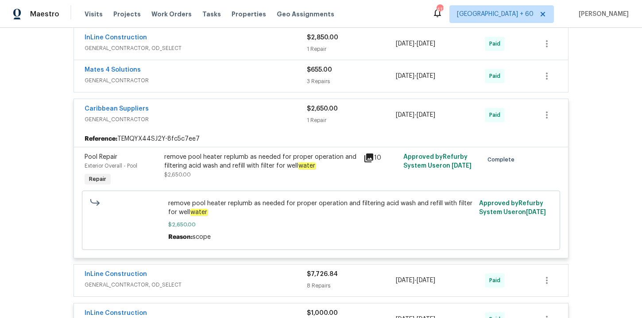
scroll to position [232, 0]
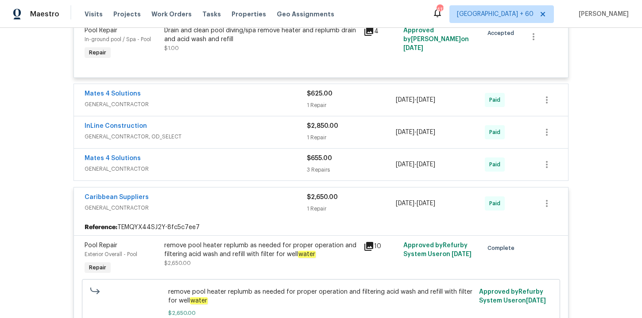
click at [247, 131] on div "InLine Construction" at bounding box center [196, 127] width 222 height 11
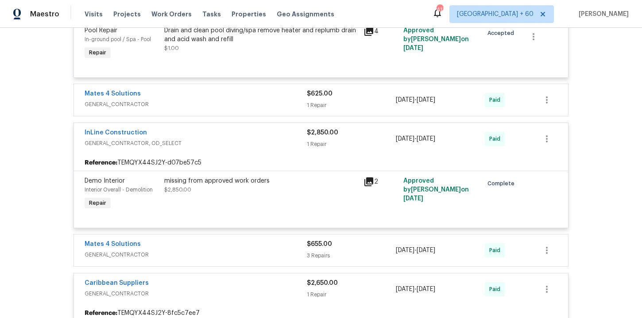
scroll to position [171, 0]
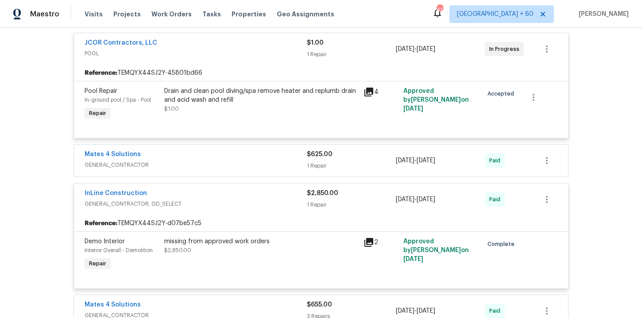
click at [248, 154] on div "Mates 4 Solutions" at bounding box center [196, 155] width 222 height 11
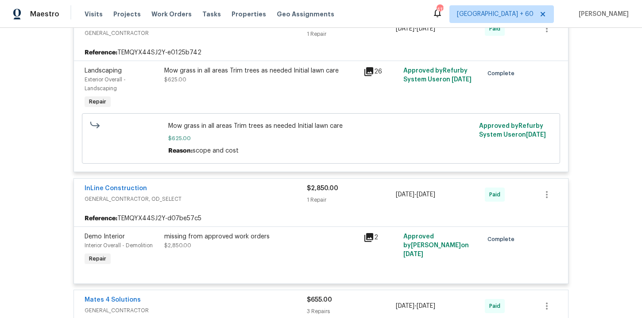
scroll to position [501, 0]
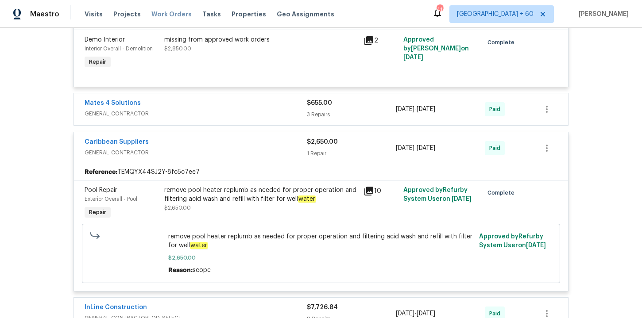
click at [171, 15] on span "Work Orders" at bounding box center [171, 14] width 40 height 9
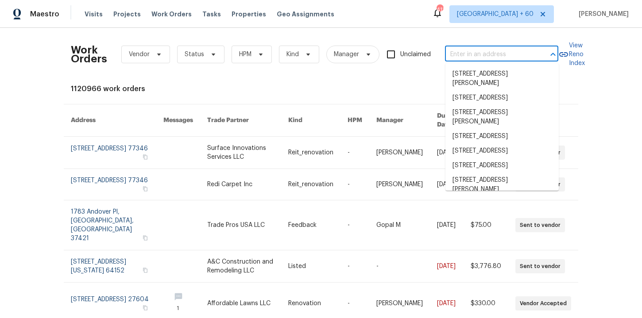
click at [497, 54] on input "text" at bounding box center [489, 55] width 89 height 14
paste input "2220 Valley Edge Dr Raleigh true 103, NC 27614"
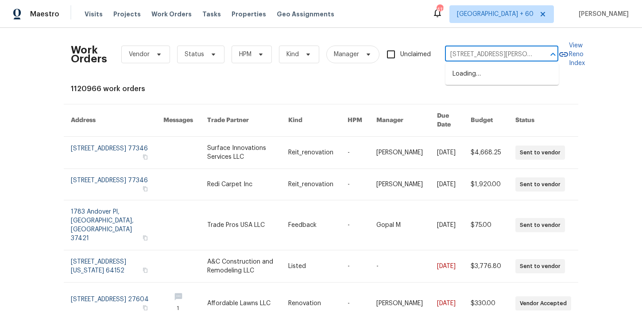
type input "2220 Valley Edge Dr Raleigh"
click at [510, 75] on li "2220 Valley Edge Dr Unit 103, Raleigh, NC 27614" at bounding box center [501, 74] width 113 height 15
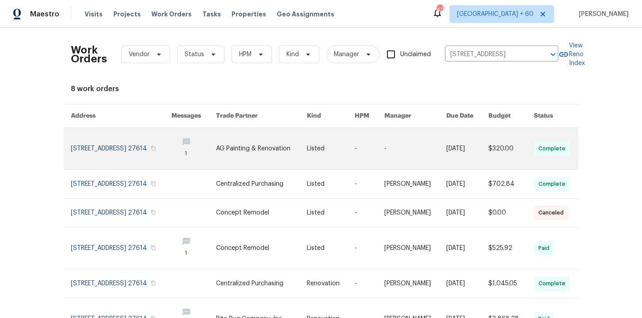
click at [104, 147] on link at bounding box center [121, 149] width 100 height 42
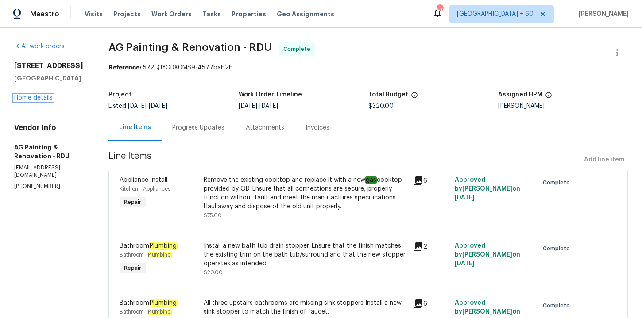
click at [47, 101] on link "Home details" at bounding box center [33, 98] width 39 height 6
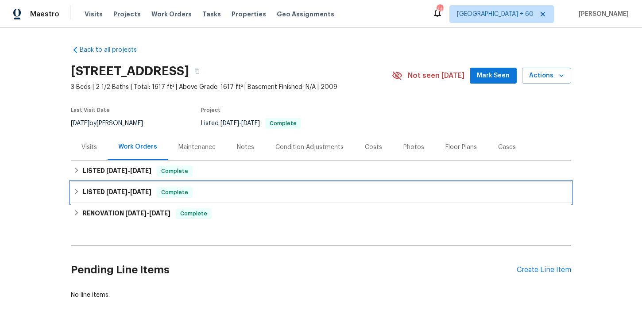
click at [231, 194] on div "LISTED 9/2/25 - 9/5/25 Complete" at bounding box center [320, 192] width 495 height 11
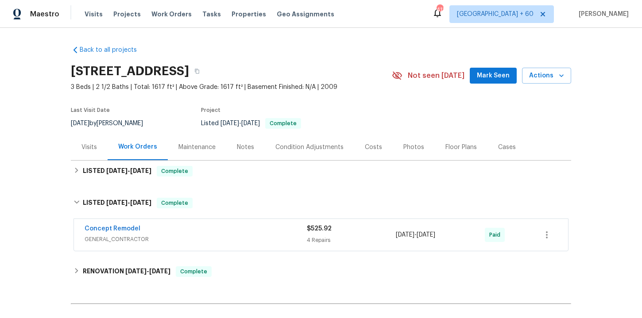
click at [242, 240] on span "GENERAL_CONTRACTOR" at bounding box center [196, 239] width 222 height 9
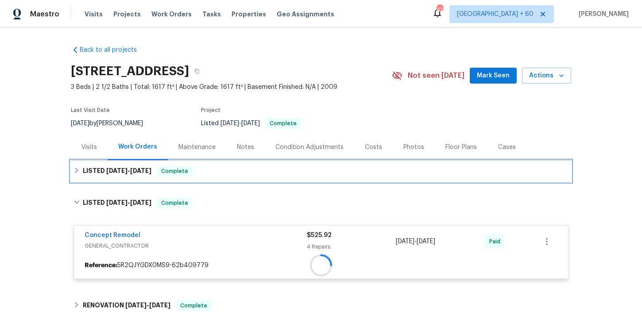
click at [227, 176] on div "LISTED 9/16/25 - 9/24/25 Complete" at bounding box center [320, 171] width 495 height 11
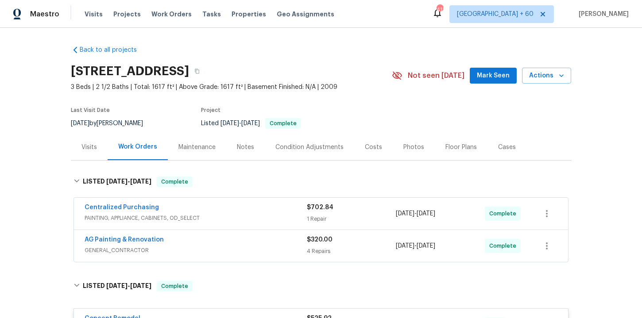
click at [248, 251] on span "GENERAL_CONTRACTOR" at bounding box center [196, 250] width 222 height 9
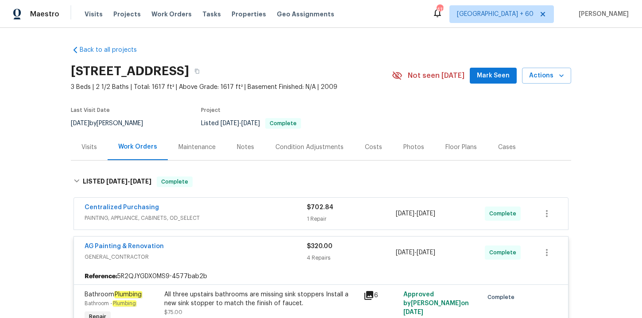
click at [248, 220] on span "PAINTING, APPLIANCE, CABINETS, OD_SELECT" at bounding box center [196, 218] width 222 height 9
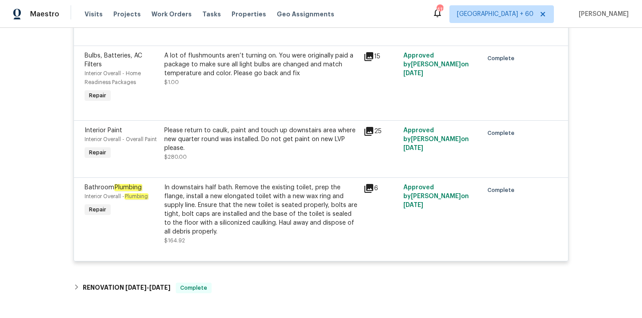
scroll to position [832, 0]
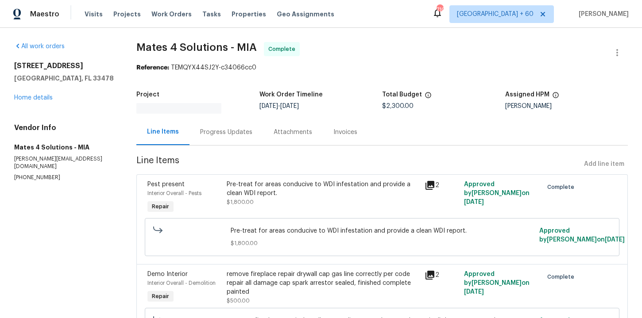
click at [217, 137] on div "Progress Updates" at bounding box center [225, 132] width 73 height 26
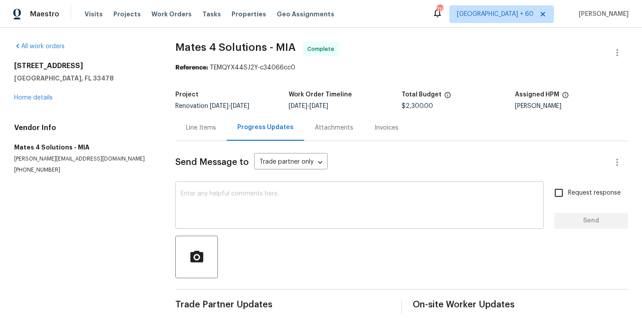
scroll to position [11, 0]
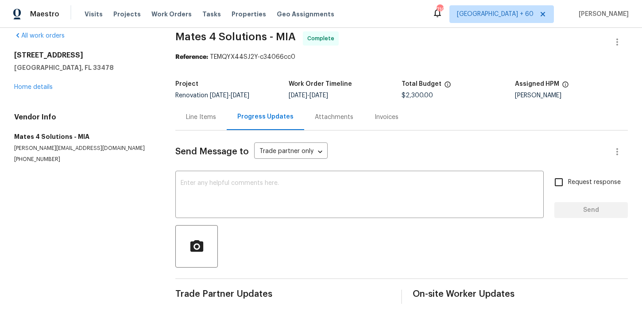
click at [375, 114] on div "Invoices" at bounding box center [387, 117] width 24 height 9
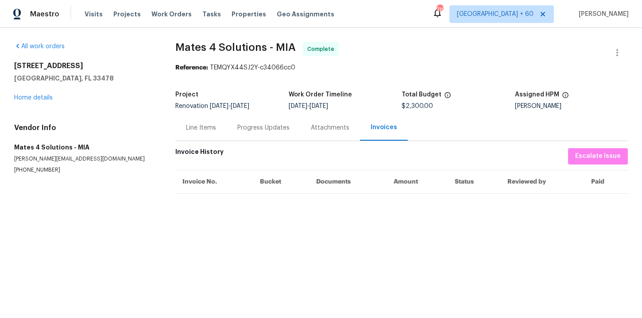
click at [220, 128] on div "Line Items" at bounding box center [200, 128] width 51 height 26
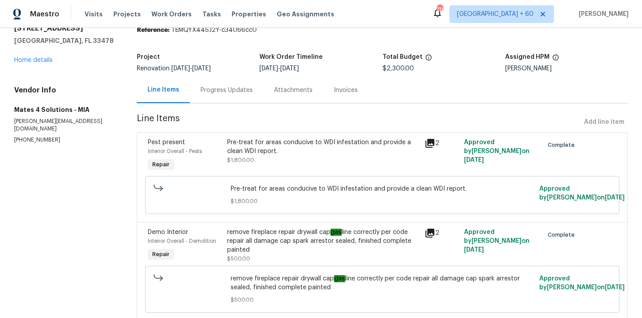
scroll to position [37, 0]
click at [297, 154] on div "Pre-treat for areas conducive to WDI infestation and provide a clean WDI report." at bounding box center [323, 148] width 192 height 18
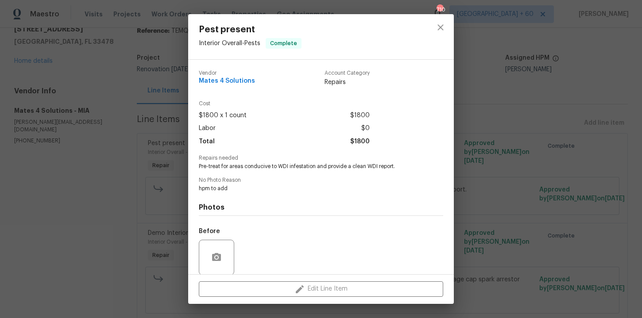
click at [230, 80] on span "Mates 4 Solutions" at bounding box center [227, 81] width 56 height 7
copy span "Mates 4 Solutions"
click at [497, 105] on div "Pest present Interior Overall - Pests Complete Vendor Mates 4 Solutions Account…" at bounding box center [321, 159] width 642 height 318
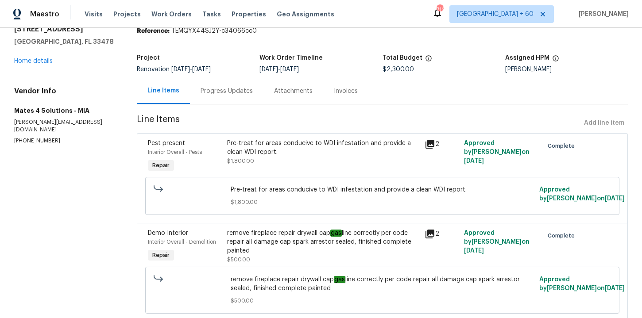
scroll to position [0, 0]
